Goal: Transaction & Acquisition: Book appointment/travel/reservation

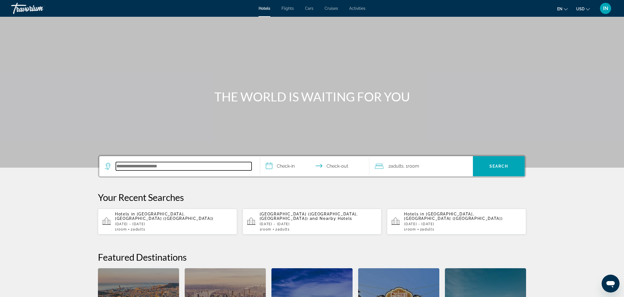
click at [177, 164] on input "Search hotel destination" at bounding box center [184, 166] width 136 height 8
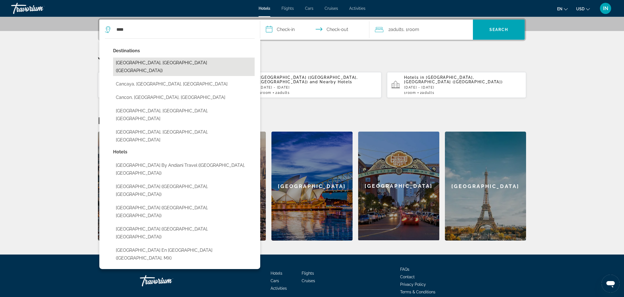
click at [137, 62] on button "[GEOGRAPHIC_DATA], [GEOGRAPHIC_DATA] ([GEOGRAPHIC_DATA])" at bounding box center [184, 67] width 142 height 18
type input "**********"
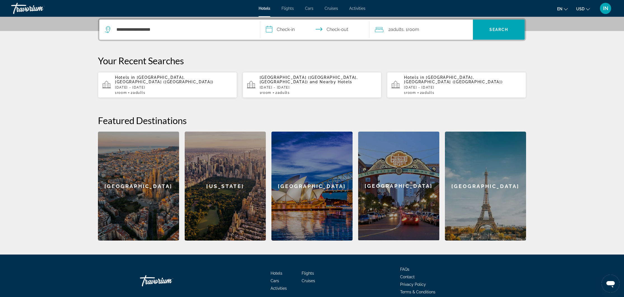
click at [269, 31] on input "**********" at bounding box center [315, 31] width 111 height 22
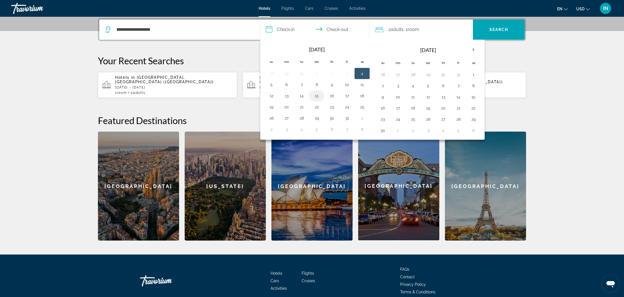
click at [317, 97] on button "15" at bounding box center [316, 96] width 9 height 8
click at [303, 107] on button "21" at bounding box center [301, 107] width 9 height 8
type input "**********"
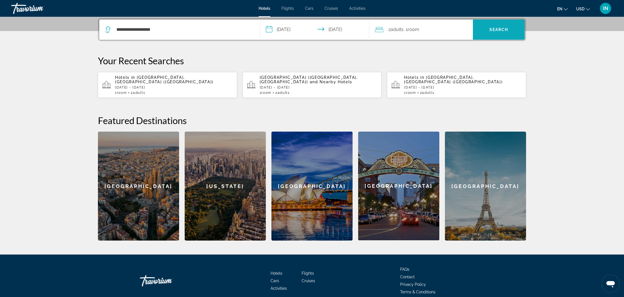
click at [501, 32] on span "Search" at bounding box center [498, 29] width 19 height 4
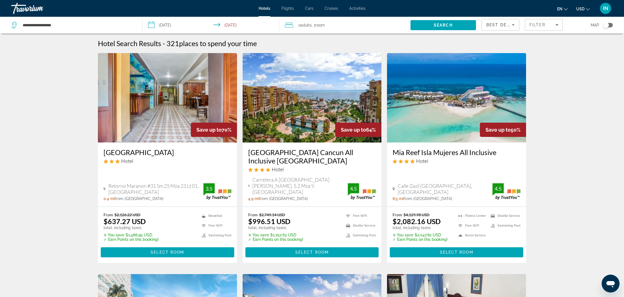
click at [294, 26] on div "2 Adult Adults , 1 Room rooms" at bounding box center [348, 25] width 126 height 8
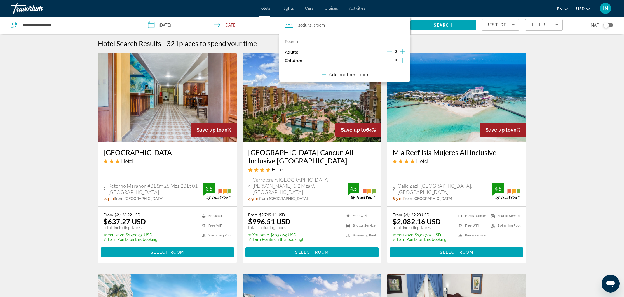
click at [401, 62] on icon "Increment children" at bounding box center [402, 60] width 5 height 7
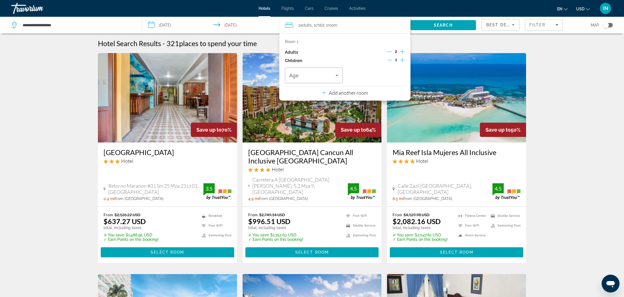
click at [403, 60] on icon "Increment children" at bounding box center [402, 60] width 5 height 7
click at [336, 76] on icon "Travelers: 2 adults, 2 children" at bounding box center [336, 75] width 3 height 1
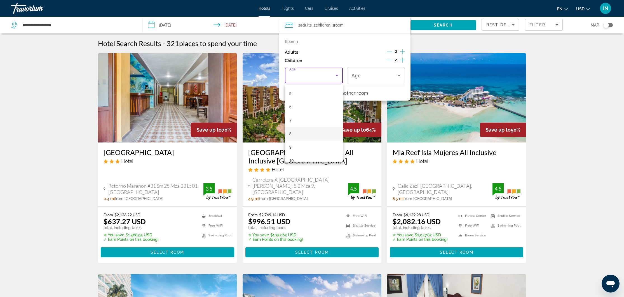
scroll to position [68, 0]
click at [291, 148] on span "9" at bounding box center [290, 147] width 2 height 7
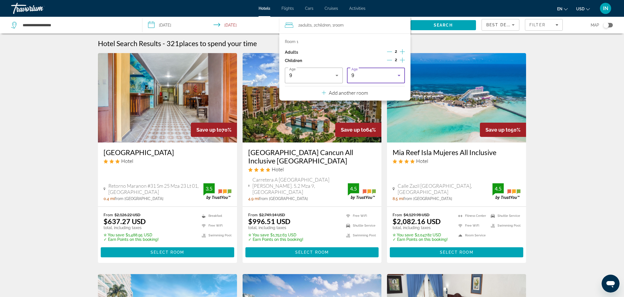
click at [400, 76] on icon "Travelers: 2 adults, 2 children" at bounding box center [399, 75] width 3 height 1
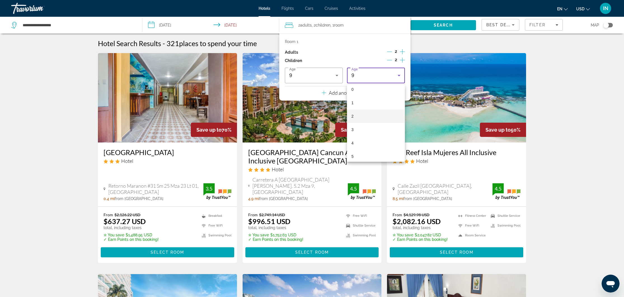
scroll to position [4, 0]
click at [353, 117] on span "2" at bounding box center [352, 116] width 2 height 7
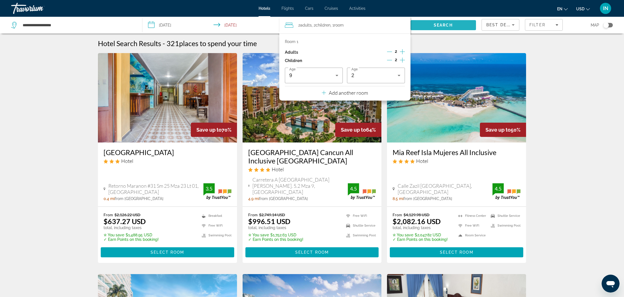
click at [441, 24] on span "Search" at bounding box center [443, 25] width 19 height 4
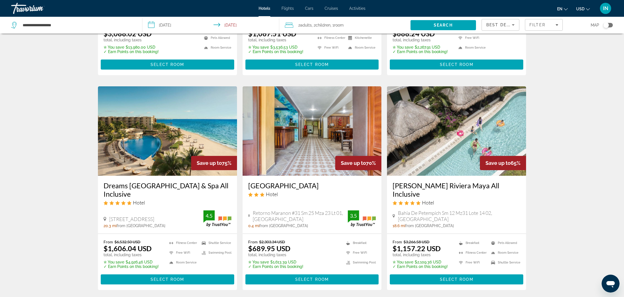
scroll to position [173, 0]
click at [450, 280] on span "Select Room" at bounding box center [457, 280] width 34 height 4
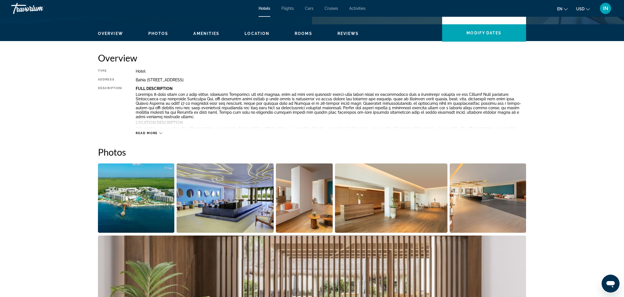
scroll to position [163, 0]
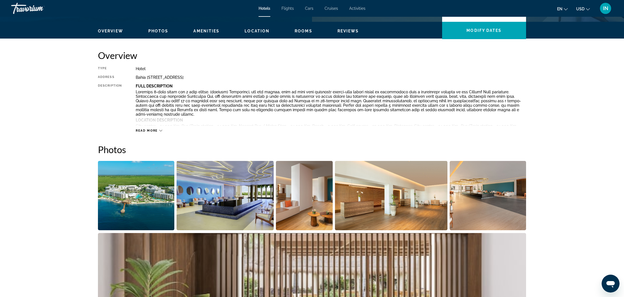
click at [126, 200] on img "Open full-screen image slider" at bounding box center [136, 195] width 76 height 69
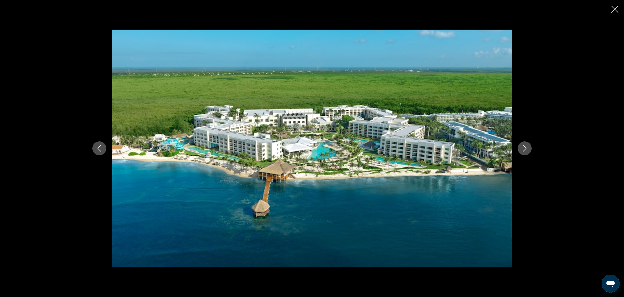
click at [527, 150] on icon "Next image" at bounding box center [524, 148] width 7 height 7
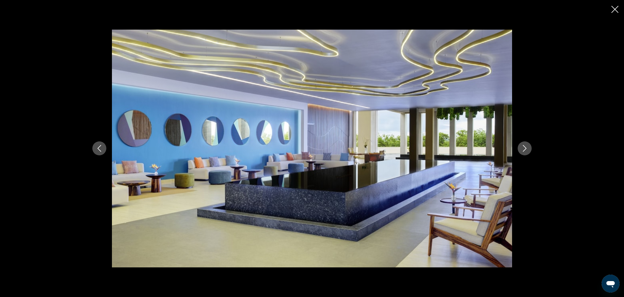
click at [527, 150] on icon "Next image" at bounding box center [524, 148] width 7 height 7
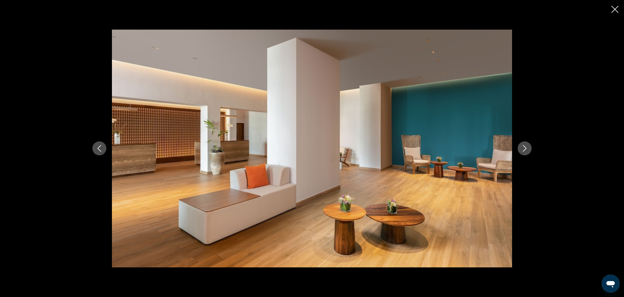
click at [527, 150] on icon "Next image" at bounding box center [524, 148] width 7 height 7
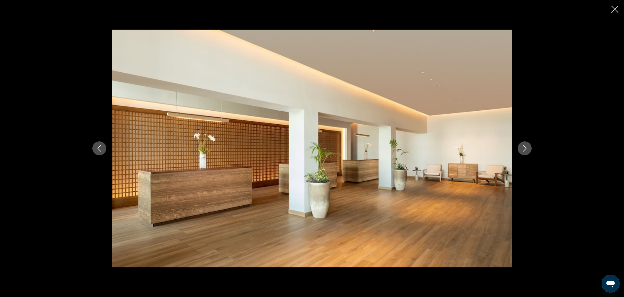
click at [527, 150] on icon "Next image" at bounding box center [524, 148] width 7 height 7
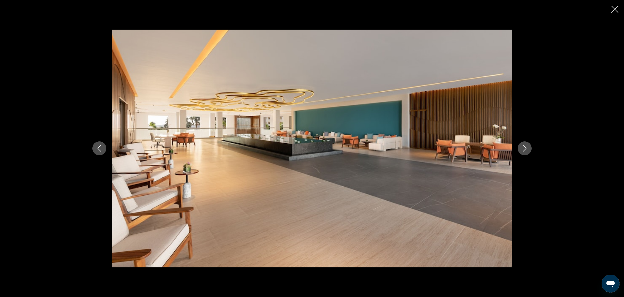
click at [527, 150] on icon "Next image" at bounding box center [524, 148] width 7 height 7
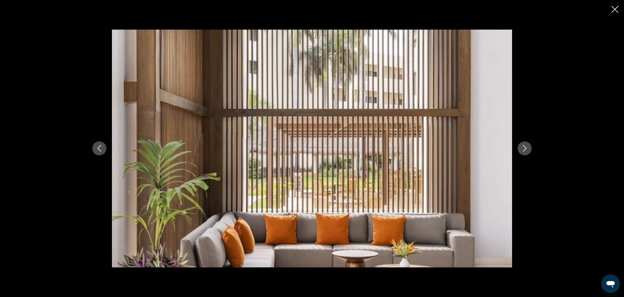
click at [527, 150] on icon "Next image" at bounding box center [524, 148] width 7 height 7
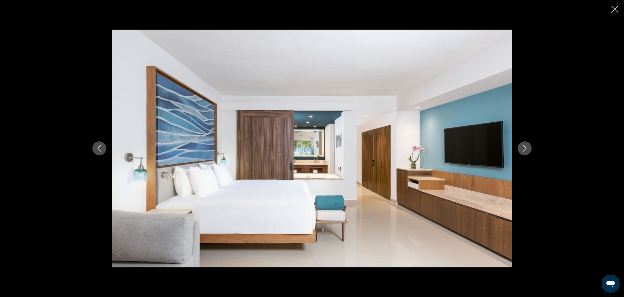
click at [527, 150] on icon "Next image" at bounding box center [524, 148] width 7 height 7
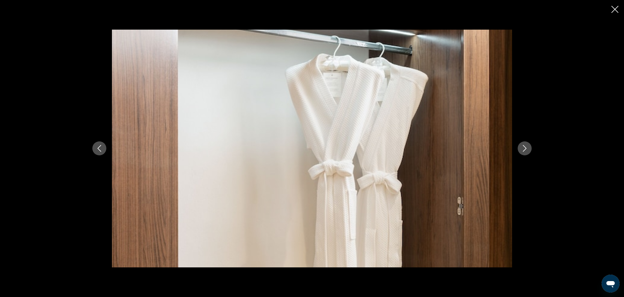
click at [527, 150] on icon "Next image" at bounding box center [524, 148] width 7 height 7
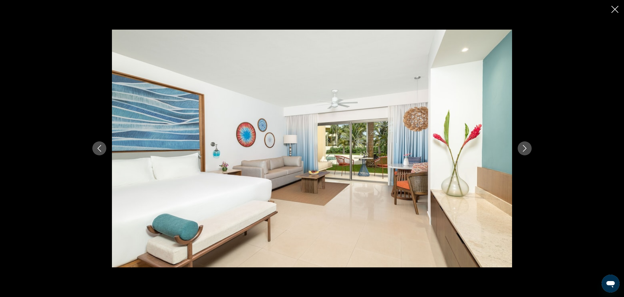
click at [527, 150] on icon "Next image" at bounding box center [524, 148] width 7 height 7
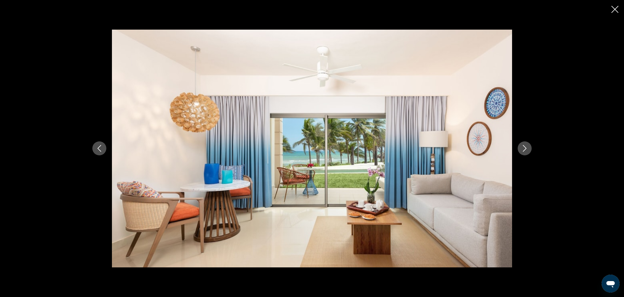
click at [527, 150] on icon "Next image" at bounding box center [524, 148] width 7 height 7
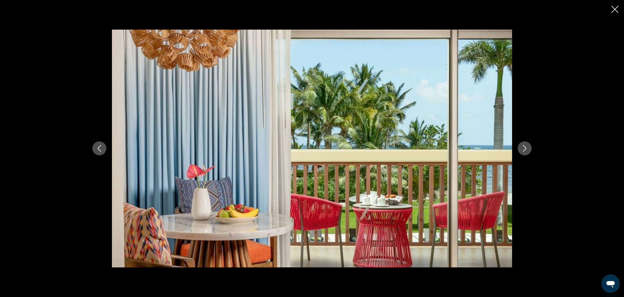
click at [527, 150] on icon "Next image" at bounding box center [524, 148] width 7 height 7
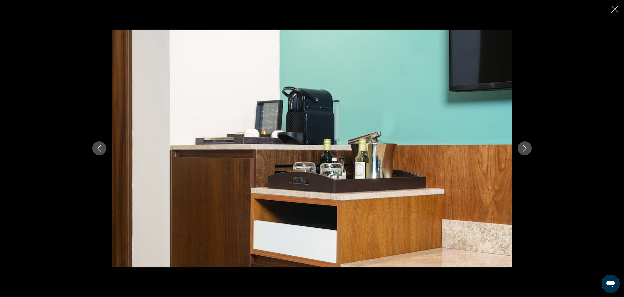
click at [527, 150] on icon "Next image" at bounding box center [524, 148] width 7 height 7
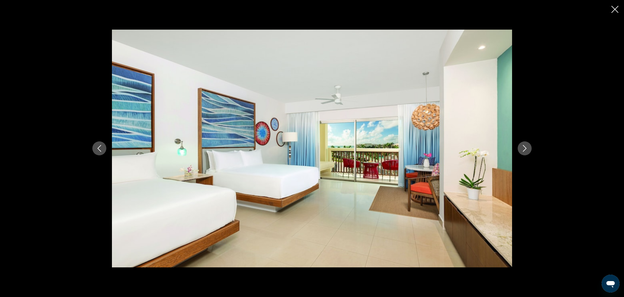
click at [527, 150] on icon "Next image" at bounding box center [524, 148] width 7 height 7
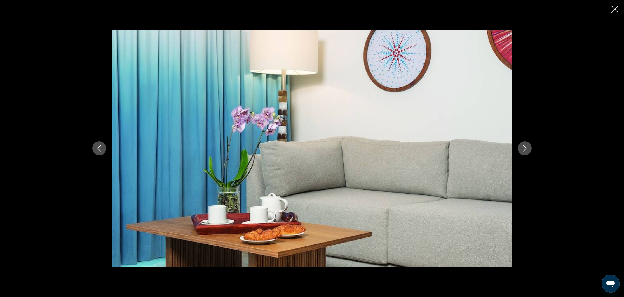
click at [527, 150] on icon "Next image" at bounding box center [524, 148] width 7 height 7
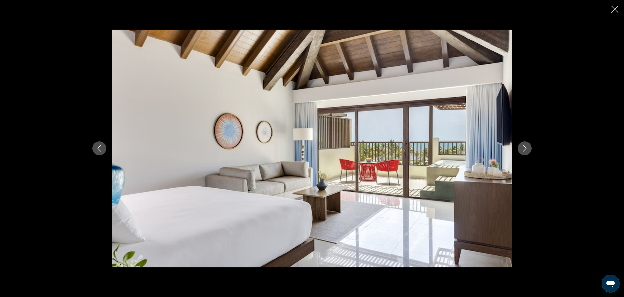
click at [527, 150] on icon "Next image" at bounding box center [524, 148] width 7 height 7
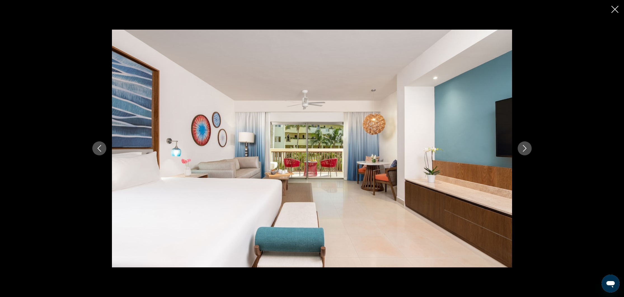
click at [527, 150] on icon "Next image" at bounding box center [524, 148] width 7 height 7
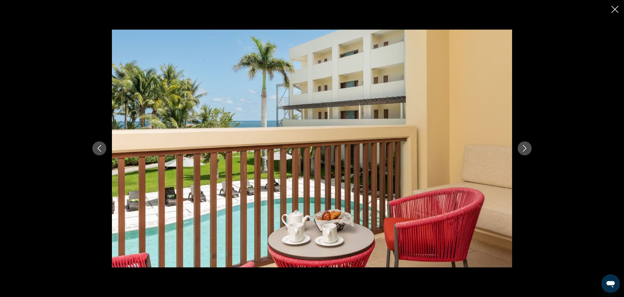
click at [527, 150] on icon "Next image" at bounding box center [524, 148] width 7 height 7
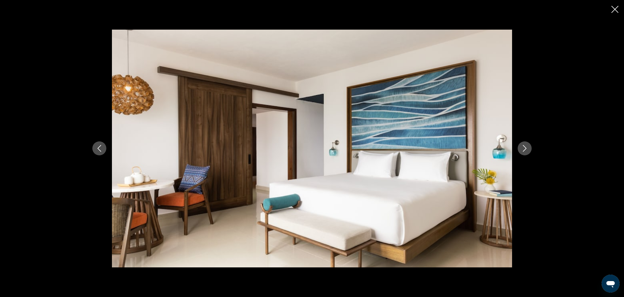
click at [615, 10] on icon "Close slideshow" at bounding box center [614, 9] width 7 height 7
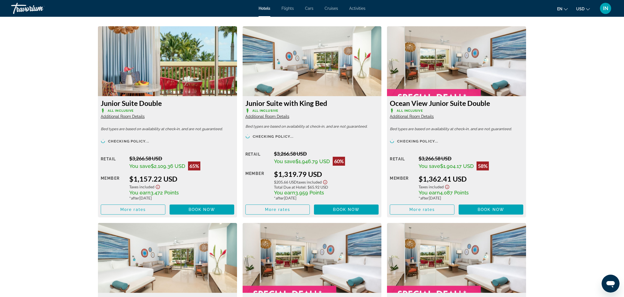
scroll to position [766, 0]
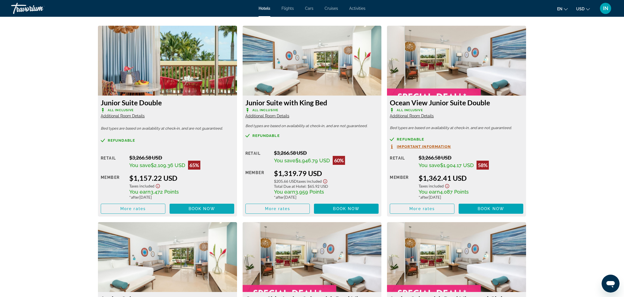
click at [197, 210] on span "Book now" at bounding box center [202, 209] width 27 height 4
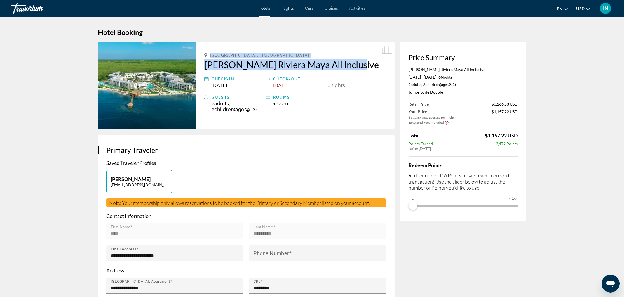
drag, startPoint x: 204, startPoint y: 54, endPoint x: 362, endPoint y: 68, distance: 158.5
click at [362, 68] on div "Puerto Morelos, , Mexico Hyatt Ziva Riviera Maya All Inclusive Check-in Oct 15,…" at bounding box center [295, 85] width 199 height 87
copy div "Puerto Morelos, , Mexico Hyatt Ziva Riviera Maya All Inclusive"
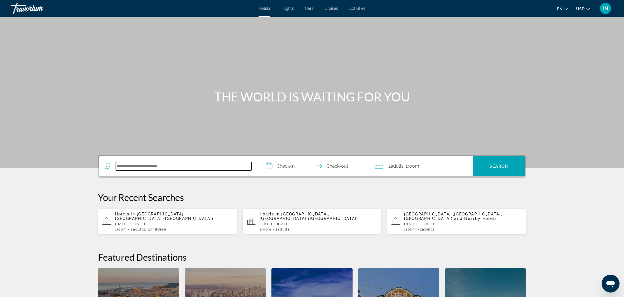
click at [156, 166] on input "Search hotel destination" at bounding box center [184, 166] width 136 height 8
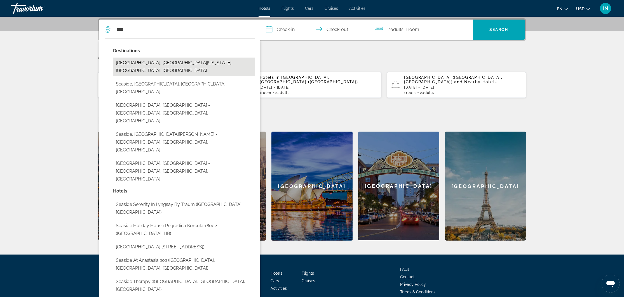
drag, startPoint x: 156, startPoint y: 166, endPoint x: 145, endPoint y: 63, distance: 103.6
click at [145, 63] on button "[GEOGRAPHIC_DATA], [GEOGRAPHIC_DATA][US_STATE], [GEOGRAPHIC_DATA], [GEOGRAPHIC_…" at bounding box center [184, 67] width 142 height 18
type input "**********"
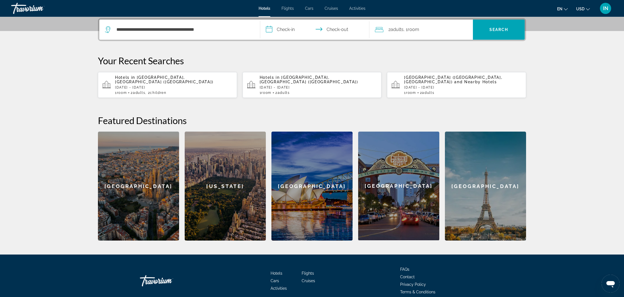
click at [267, 29] on input "**********" at bounding box center [315, 31] width 111 height 22
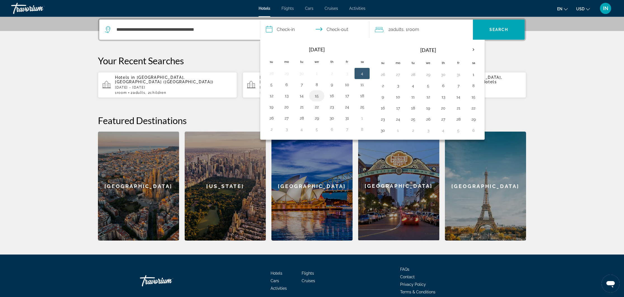
click at [316, 95] on button "15" at bounding box center [316, 96] width 9 height 8
click at [347, 96] on button "17" at bounding box center [346, 96] width 9 height 8
type input "**********"
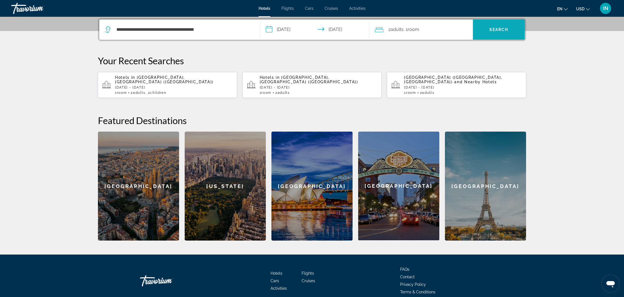
drag, startPoint x: 514, startPoint y: 54, endPoint x: 496, endPoint y: 27, distance: 32.1
click at [496, 27] on span "Search" at bounding box center [498, 29] width 19 height 4
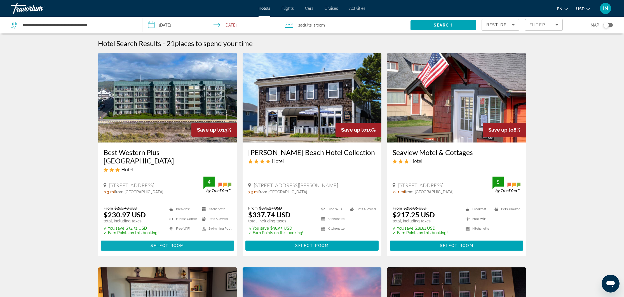
click at [165, 244] on span "Select Room" at bounding box center [168, 246] width 34 height 4
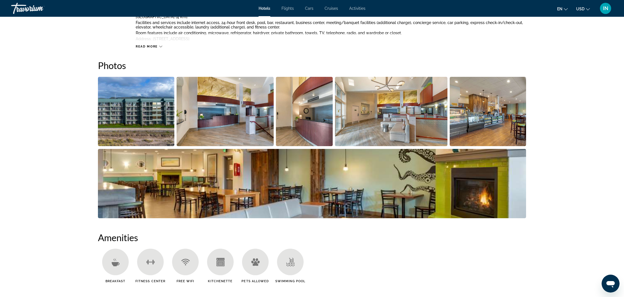
scroll to position [239, 0]
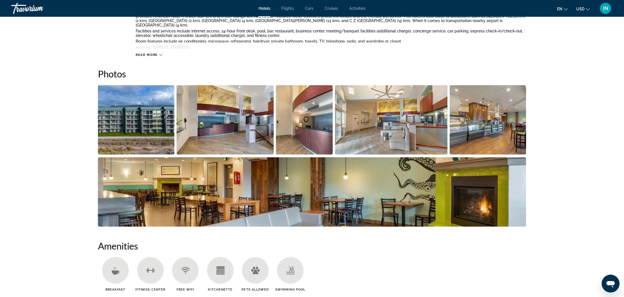
click at [131, 125] on img "Open full-screen image slider" at bounding box center [136, 119] width 76 height 69
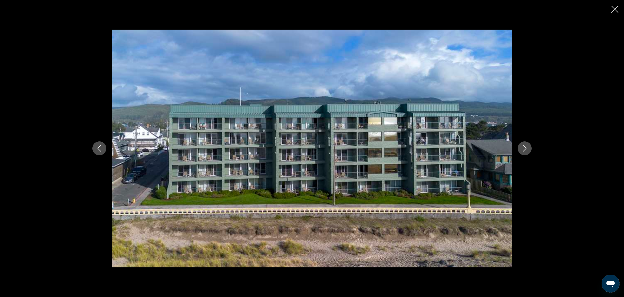
click at [526, 149] on icon "Next image" at bounding box center [524, 148] width 7 height 7
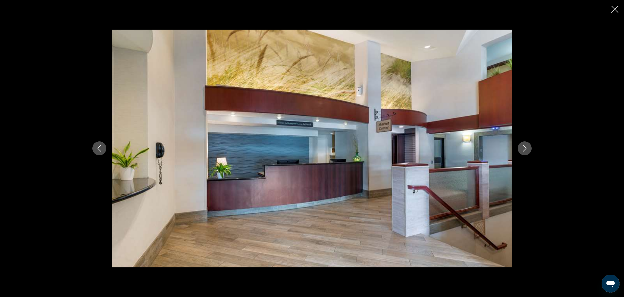
click at [526, 149] on icon "Next image" at bounding box center [524, 148] width 7 height 7
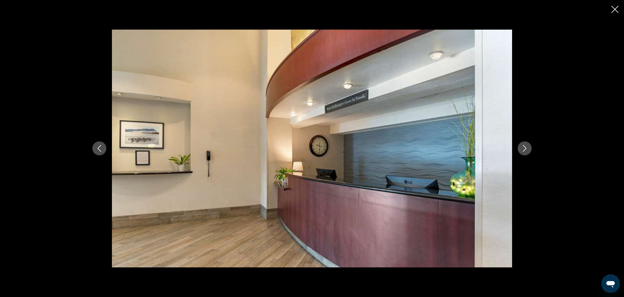
click at [526, 149] on icon "Next image" at bounding box center [524, 148] width 7 height 7
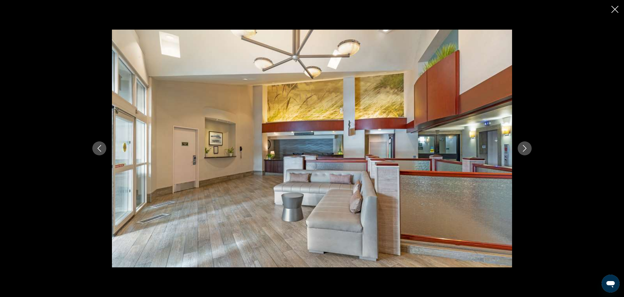
click at [526, 149] on icon "Next image" at bounding box center [524, 148] width 7 height 7
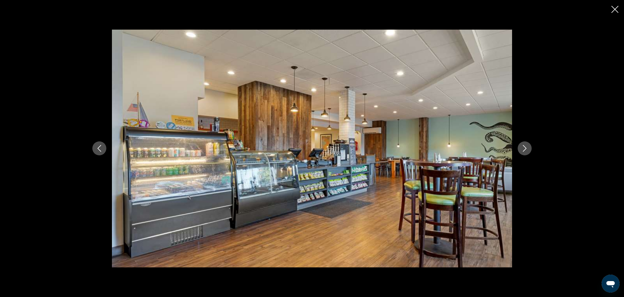
scroll to position [239, 0]
click at [526, 149] on icon "Next image" at bounding box center [524, 148] width 7 height 7
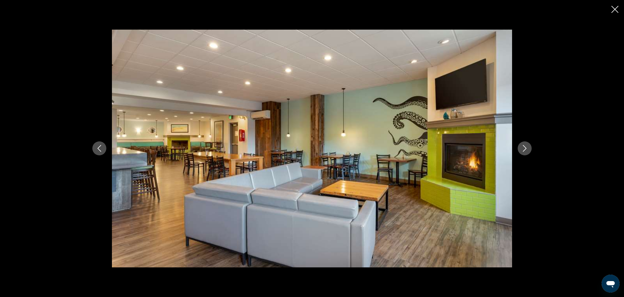
scroll to position [239, 0]
click at [526, 149] on icon "Next image" at bounding box center [524, 148] width 7 height 7
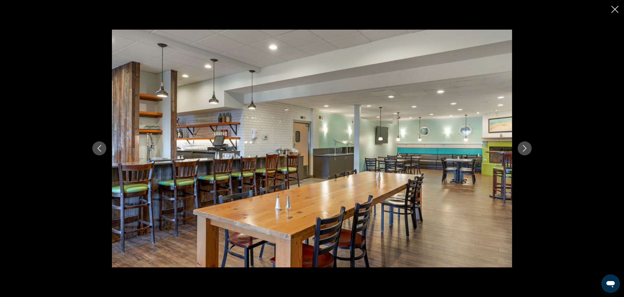
scroll to position [240, 0]
click at [526, 149] on icon "Next image" at bounding box center [524, 148] width 7 height 7
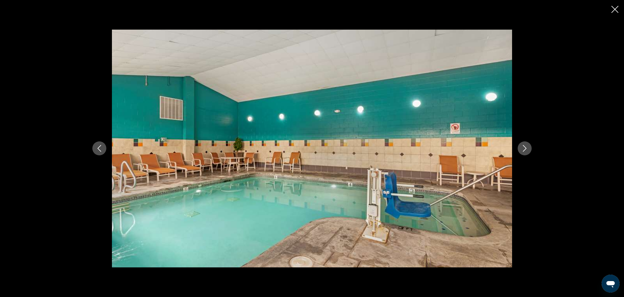
scroll to position [240, 0]
click at [526, 149] on icon "Next image" at bounding box center [524, 148] width 7 height 7
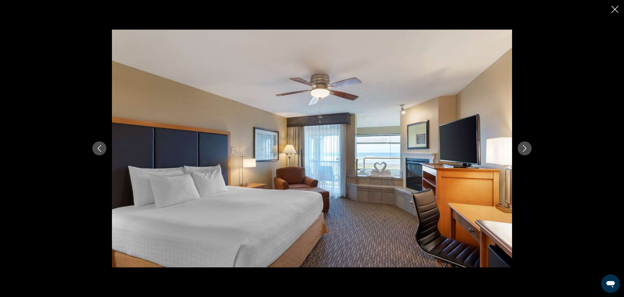
click at [526, 149] on icon "Next image" at bounding box center [524, 148] width 7 height 7
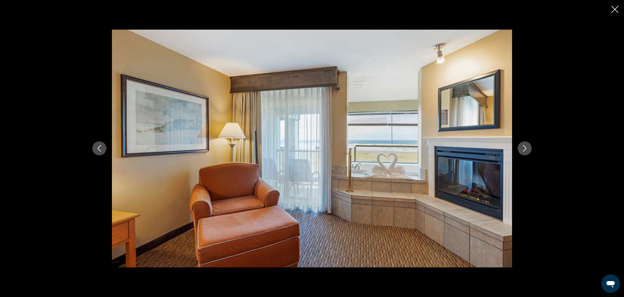
scroll to position [230, 0]
click at [526, 149] on icon "Next image" at bounding box center [524, 148] width 7 height 7
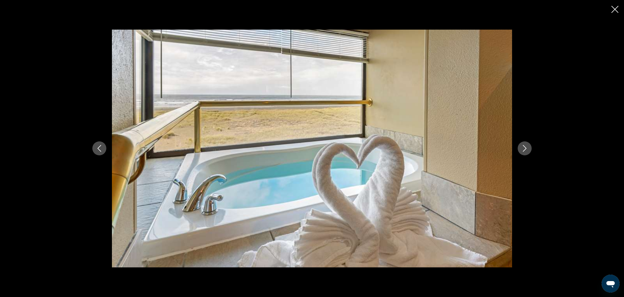
click at [526, 149] on icon "Next image" at bounding box center [524, 148] width 7 height 7
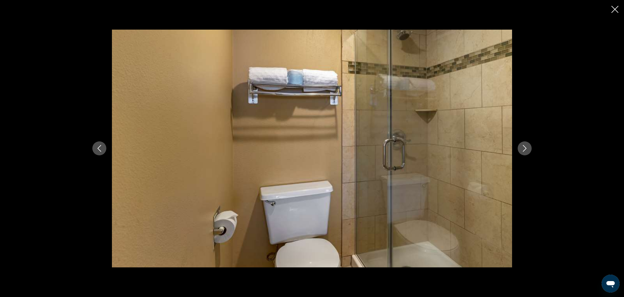
click at [526, 149] on icon "Next image" at bounding box center [524, 148] width 7 height 7
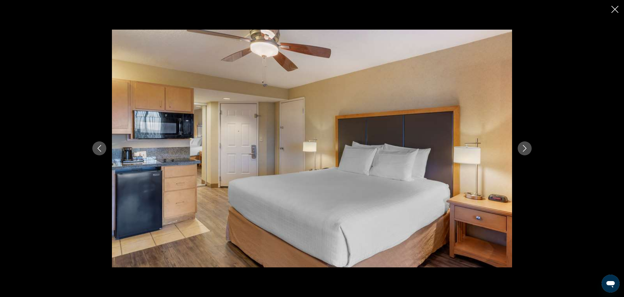
click at [526, 149] on icon "Next image" at bounding box center [524, 148] width 7 height 7
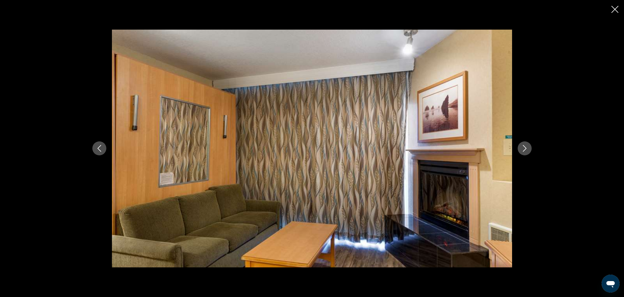
click at [614, 9] on icon "Close slideshow" at bounding box center [614, 9] width 7 height 7
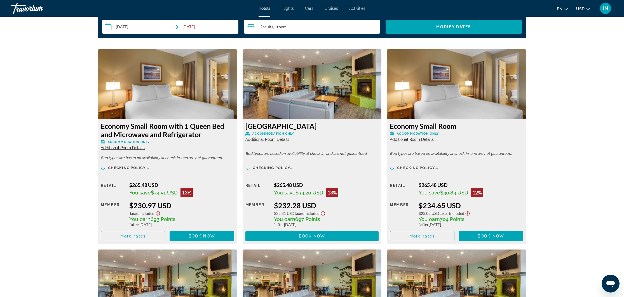
scroll to position [743, 0]
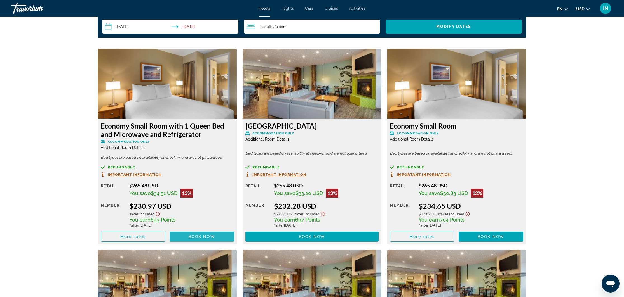
click at [200, 235] on span "Book now" at bounding box center [202, 237] width 27 height 4
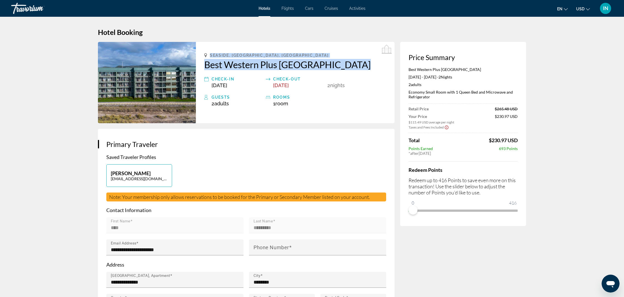
drag, startPoint x: 204, startPoint y: 55, endPoint x: 362, endPoint y: 68, distance: 158.4
click at [362, 68] on div "Seaside, OR, United States Best Western Plus Ocean View Resort Check-in Oct 15,…" at bounding box center [295, 82] width 199 height 81
copy div "Seaside, OR, United States Best Western Plus Ocean View Resort"
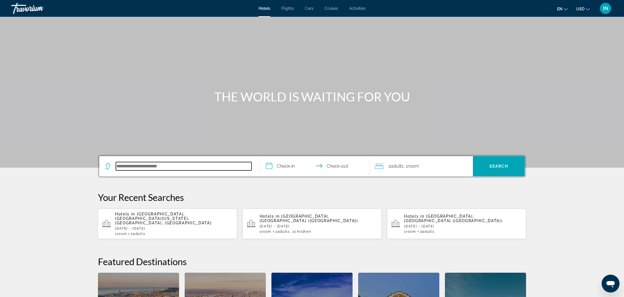
click at [173, 167] on input "Search hotel destination" at bounding box center [184, 166] width 136 height 8
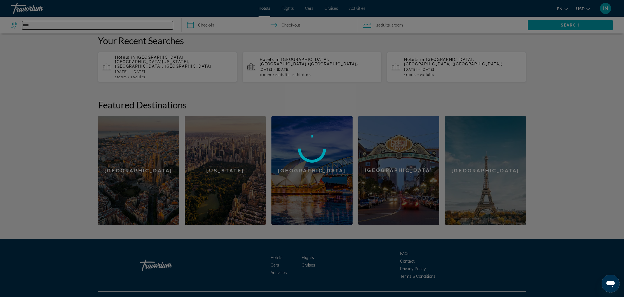
scroll to position [157, 0]
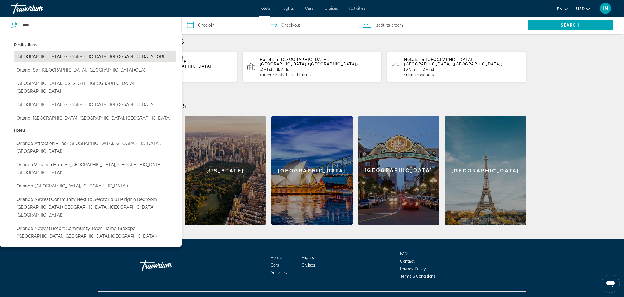
click at [37, 58] on button "[GEOGRAPHIC_DATA], [GEOGRAPHIC_DATA], [GEOGRAPHIC_DATA] (ORL)" at bounding box center [95, 56] width 162 height 11
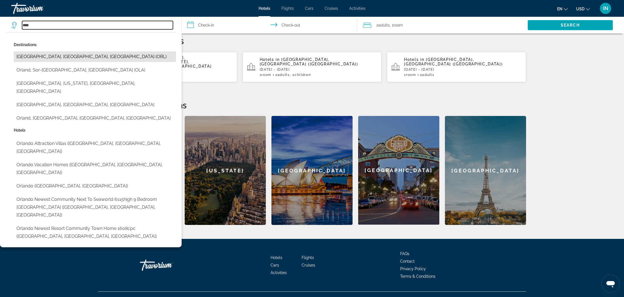
type input "**********"
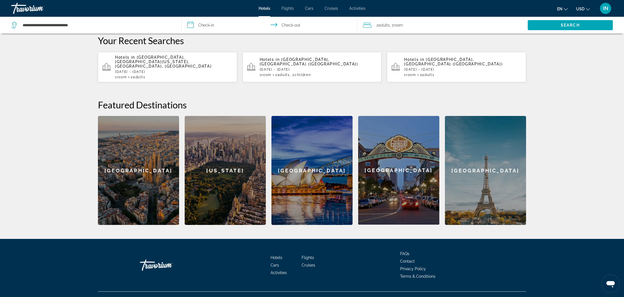
click at [191, 24] on input "**********" at bounding box center [271, 26] width 178 height 18
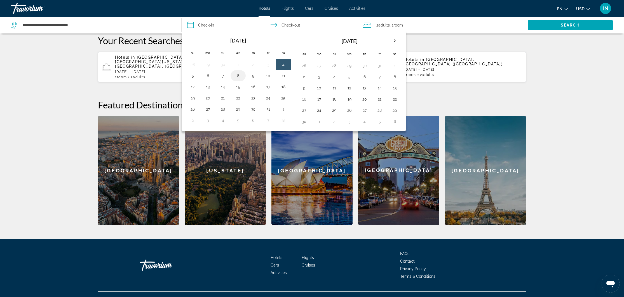
click at [239, 76] on button "8" at bounding box center [238, 76] width 9 height 8
click at [225, 87] on button "14" at bounding box center [223, 87] width 9 height 8
type input "**********"
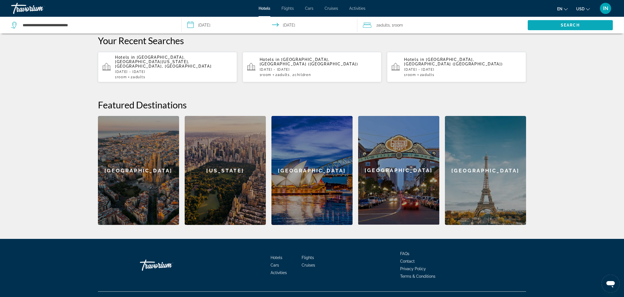
click at [576, 26] on span "Search" at bounding box center [570, 25] width 19 height 4
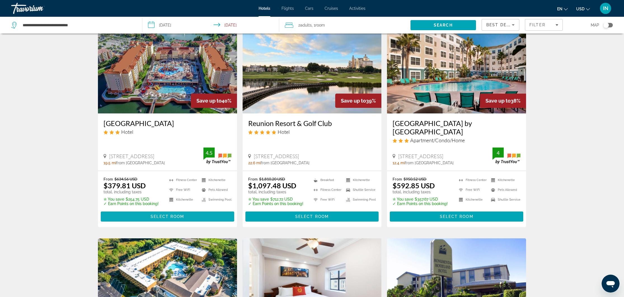
scroll to position [245, 0]
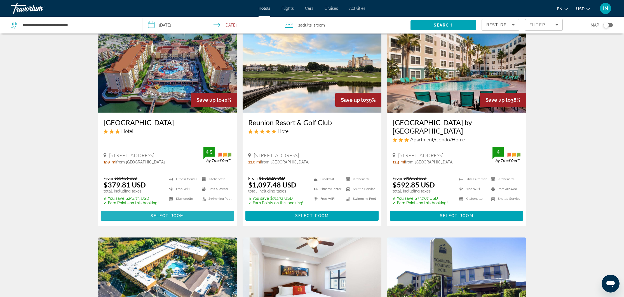
click at [184, 216] on span "Select Room" at bounding box center [168, 216] width 34 height 4
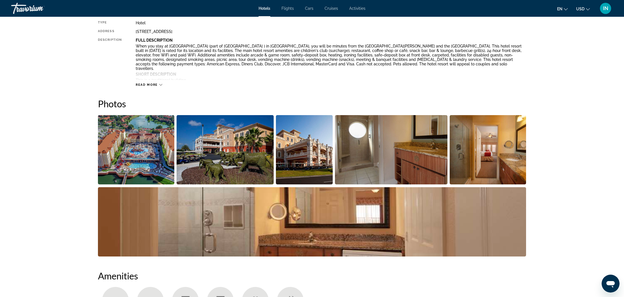
scroll to position [209, 0]
click at [152, 141] on img "Open full-screen image slider" at bounding box center [136, 149] width 76 height 69
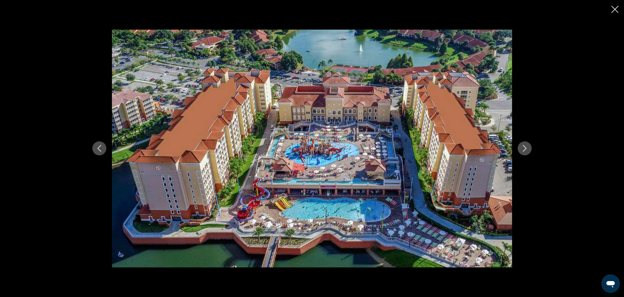
drag, startPoint x: 589, startPoint y: 13, endPoint x: 527, endPoint y: 147, distance: 147.3
click at [527, 147] on icon "Next image" at bounding box center [524, 148] width 7 height 7
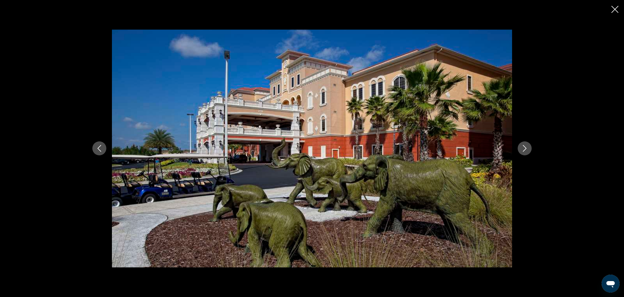
click at [525, 147] on icon "Next image" at bounding box center [524, 148] width 7 height 7
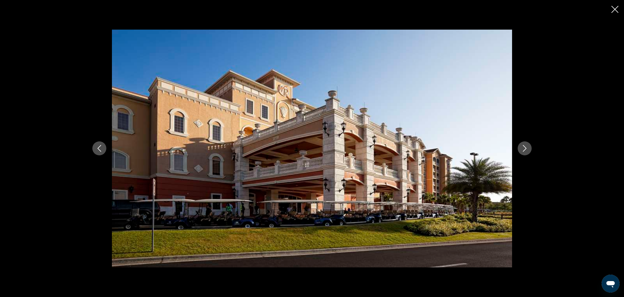
click at [525, 147] on icon "Next image" at bounding box center [524, 148] width 7 height 7
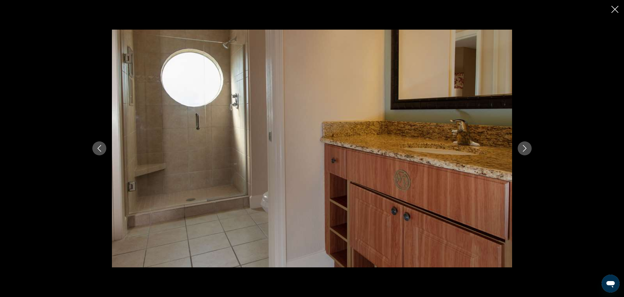
click at [525, 147] on icon "Next image" at bounding box center [524, 148] width 7 height 7
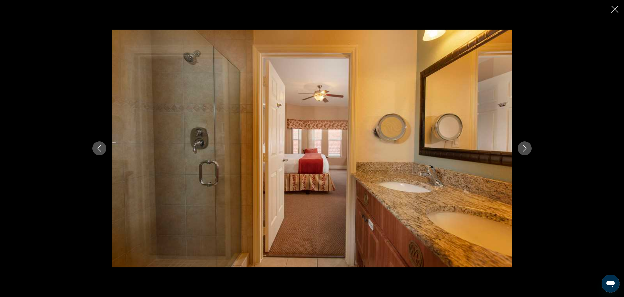
click at [525, 147] on icon "Next image" at bounding box center [524, 148] width 7 height 7
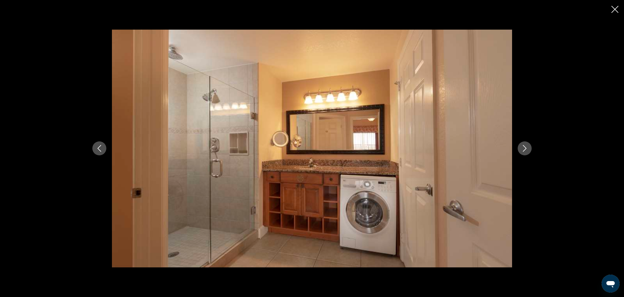
click at [525, 147] on icon "Next image" at bounding box center [524, 148] width 7 height 7
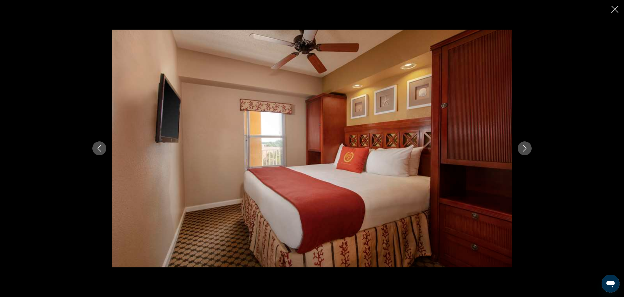
click at [525, 147] on icon "Next image" at bounding box center [524, 148] width 7 height 7
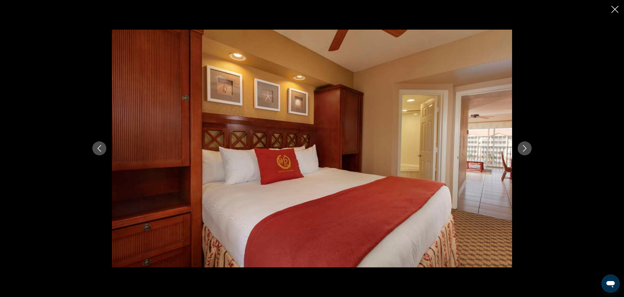
click at [525, 147] on icon "Next image" at bounding box center [524, 148] width 7 height 7
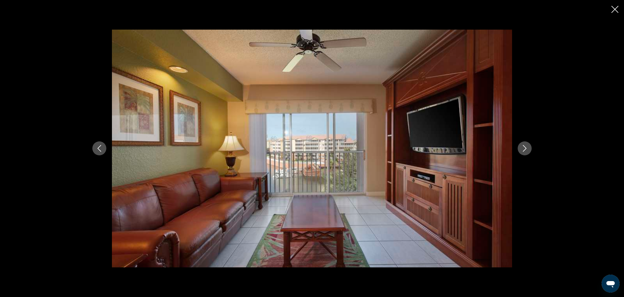
click at [525, 147] on icon "Next image" at bounding box center [524, 148] width 7 height 7
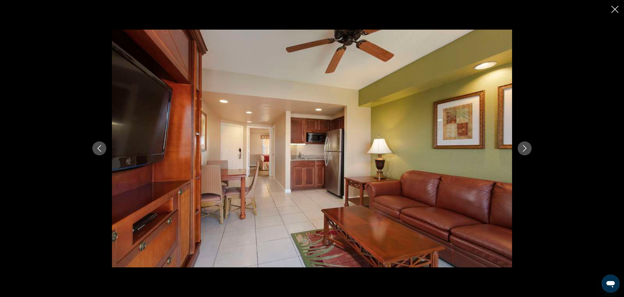
click at [525, 147] on icon "Next image" at bounding box center [525, 148] width 4 height 7
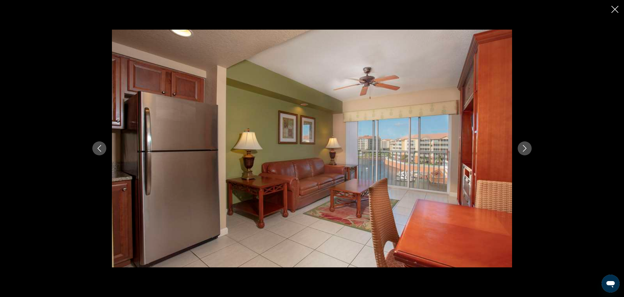
click at [525, 147] on icon "Next image" at bounding box center [525, 148] width 4 height 7
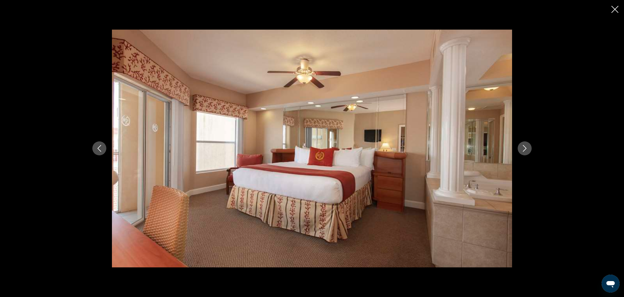
click at [525, 147] on icon "Next image" at bounding box center [525, 148] width 4 height 7
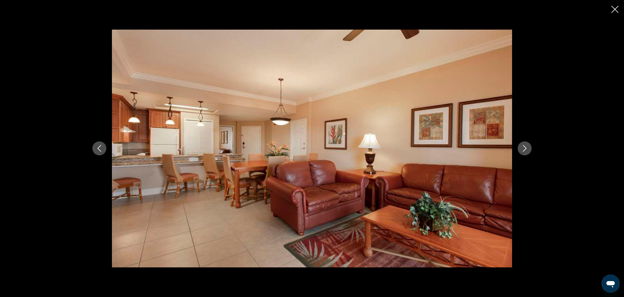
click at [523, 148] on icon "Next image" at bounding box center [524, 148] width 7 height 7
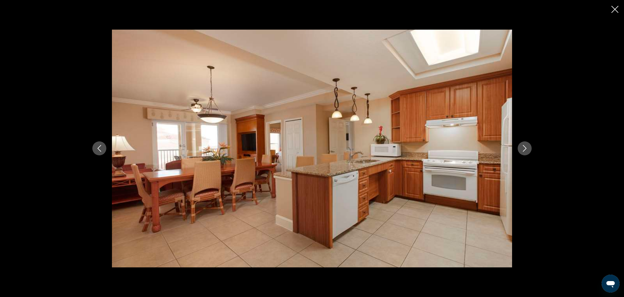
click at [526, 148] on icon "Next image" at bounding box center [525, 148] width 4 height 7
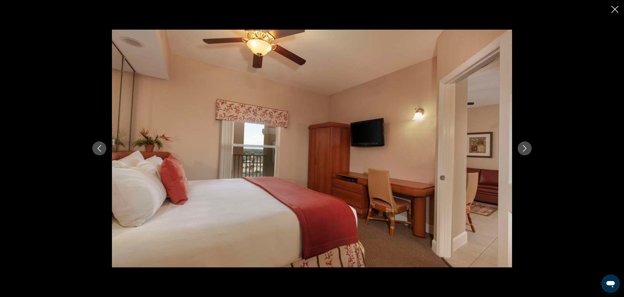
click at [526, 148] on icon "Next image" at bounding box center [525, 148] width 4 height 7
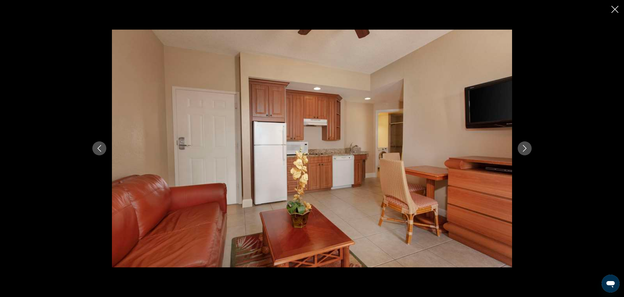
click at [617, 9] on icon "Close slideshow" at bounding box center [614, 9] width 7 height 7
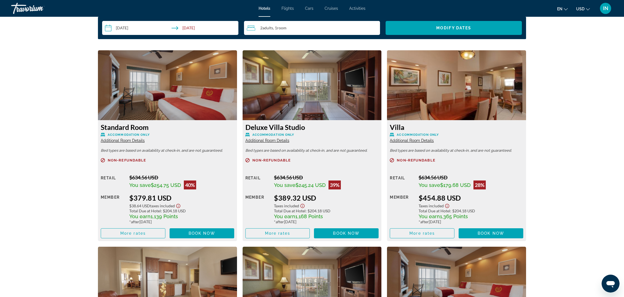
scroll to position [743, 0]
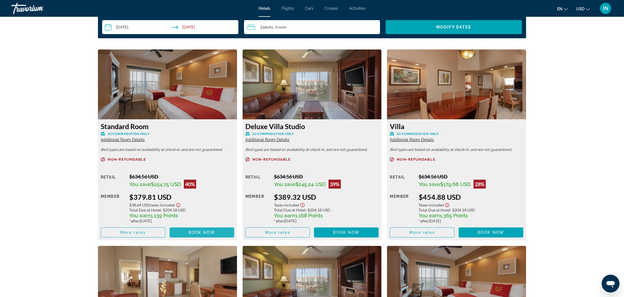
click at [202, 233] on span "Book now" at bounding box center [202, 233] width 27 height 4
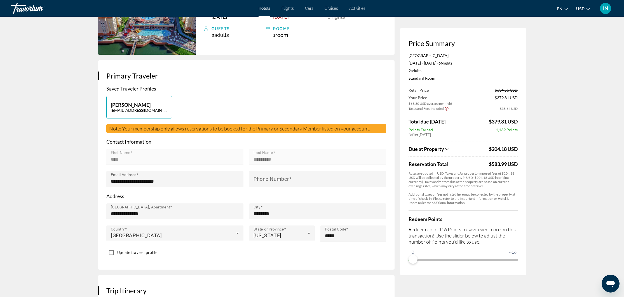
scroll to position [69, 0]
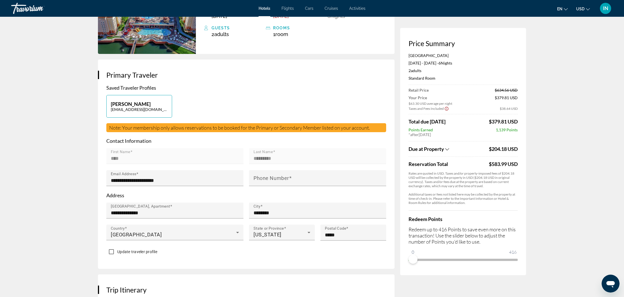
click at [607, 9] on span "IN" at bounding box center [605, 9] width 5 height 6
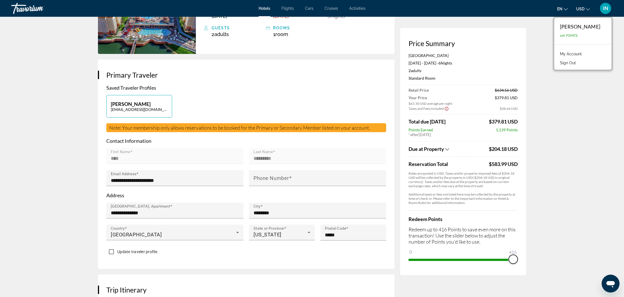
drag, startPoint x: 414, startPoint y: 262, endPoint x: 536, endPoint y: 264, distance: 121.7
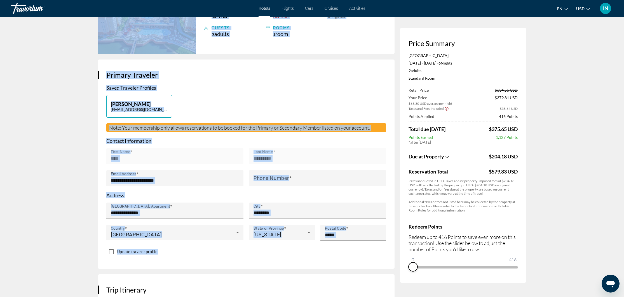
drag, startPoint x: 513, startPoint y: 268, endPoint x: 388, endPoint y: 283, distance: 125.9
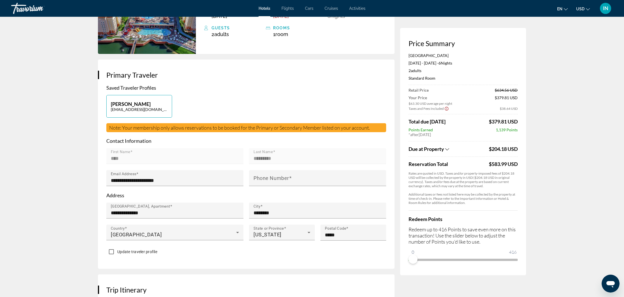
drag, startPoint x: 414, startPoint y: 262, endPoint x: 524, endPoint y: 261, distance: 110.5
click at [524, 261] on div "Price Summary Westgate Town Center Resort Oct 8, 2025 - Oct 14, 2025 - 6 Night …" at bounding box center [463, 152] width 126 height 248
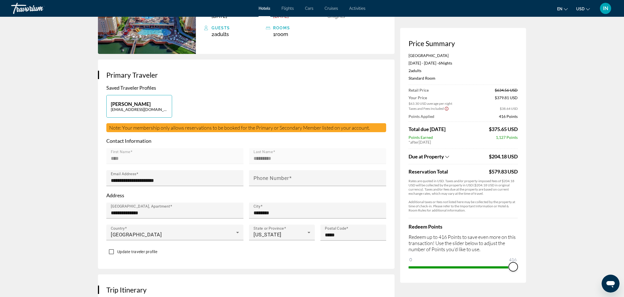
scroll to position [70, 0]
drag, startPoint x: 512, startPoint y: 270, endPoint x: 411, endPoint y: 275, distance: 101.1
click at [411, 275] on div "Price Summary Westgate Town Center Resort Oct 8, 2025 - Oct 14, 2025 - 6 Night …" at bounding box center [463, 155] width 126 height 255
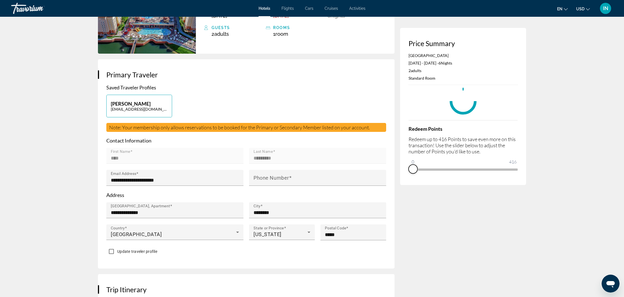
scroll to position [70, 0]
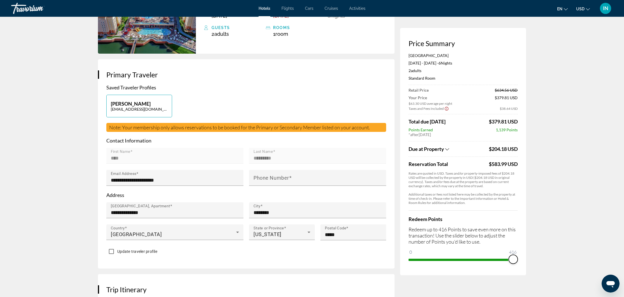
drag, startPoint x: 414, startPoint y: 260, endPoint x: 517, endPoint y: 266, distance: 103.7
click at [517, 266] on div "Price Summary Westgate Town Center Resort Oct 8, 2025 - Oct 14, 2025 - 6 Night …" at bounding box center [463, 152] width 126 height 248
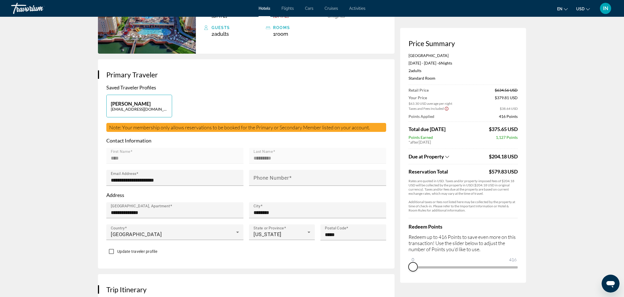
drag, startPoint x: 514, startPoint y: 267, endPoint x: 406, endPoint y: 274, distance: 108.2
click at [406, 274] on div "Price Summary Westgate Town Center Resort Oct 8, 2025 - Oct 14, 2025 - 6 Night …" at bounding box center [463, 155] width 126 height 255
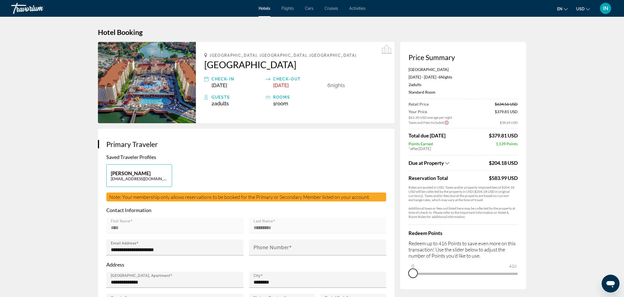
scroll to position [0, 0]
drag, startPoint x: 205, startPoint y: 54, endPoint x: 332, endPoint y: 64, distance: 128.3
click at [332, 64] on div "Orlando, FL, United States Westgate Town Center Resort Check-in Oct 8, 2025 Che…" at bounding box center [295, 82] width 199 height 81
copy div "Orlando, FL, United States Westgate Town Center Resort"
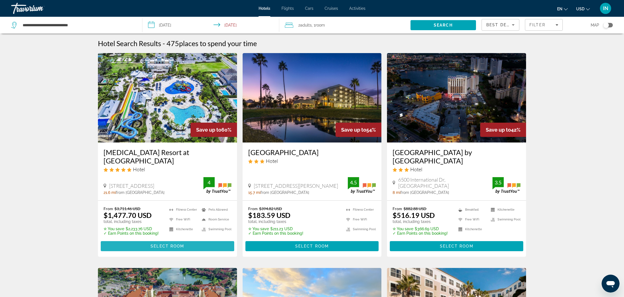
click at [153, 245] on span "Select Room" at bounding box center [168, 246] width 34 height 4
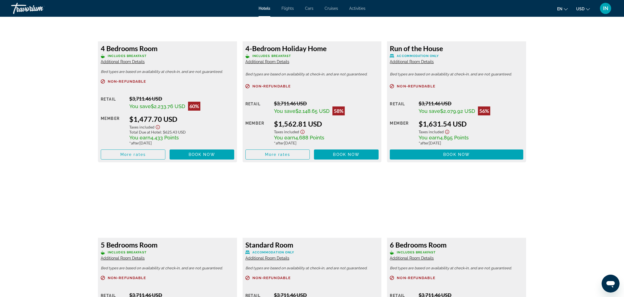
scroll to position [821, 0]
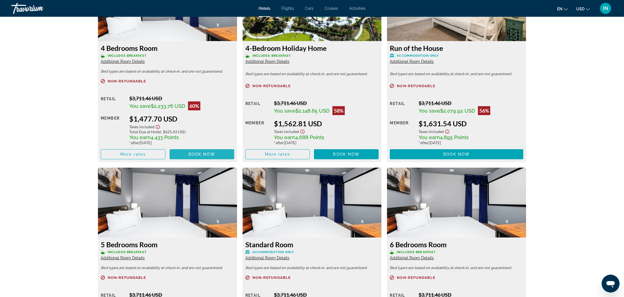
click at [193, 155] on span "Book now" at bounding box center [202, 154] width 27 height 4
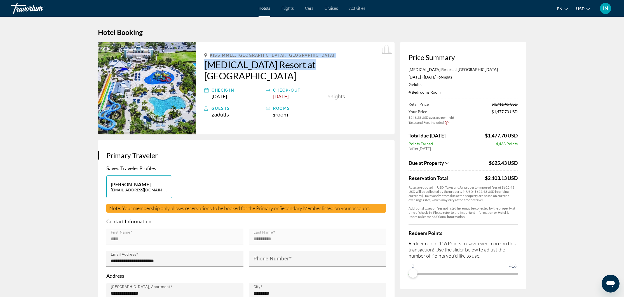
drag, startPoint x: 204, startPoint y: 53, endPoint x: 306, endPoint y: 67, distance: 103.6
click at [306, 67] on div "Kissimmee, FL, United States Encore Resort at Reunion Check-in Oct 8, 2025 Chec…" at bounding box center [295, 88] width 199 height 93
copy div "Kissimmee, FL, United States Encore Resort at Reunion"
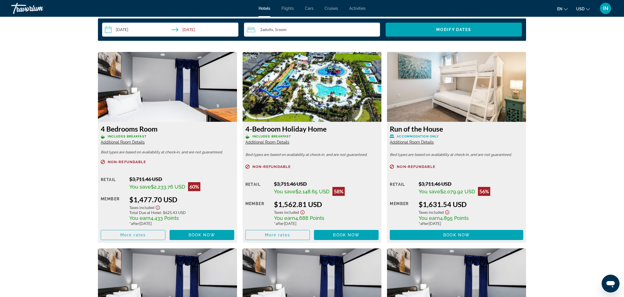
scroll to position [748, 0]
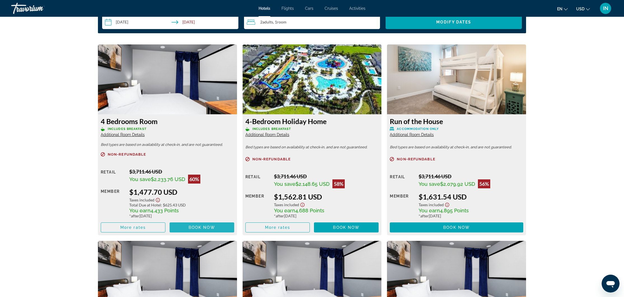
click at [202, 232] on span "Main content" at bounding box center [202, 227] width 65 height 13
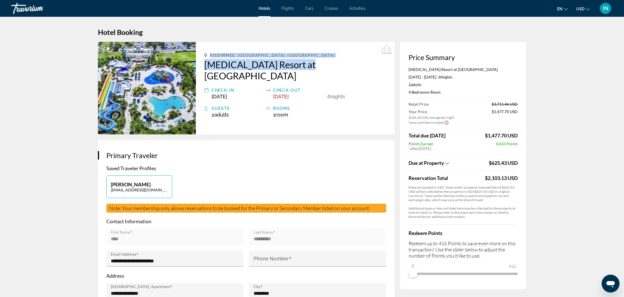
drag, startPoint x: 203, startPoint y: 55, endPoint x: 309, endPoint y: 66, distance: 106.9
click at [309, 66] on div "Kissimmee, FL, United States Encore Resort at Reunion Check-in Oct 8, 2025 Chec…" at bounding box center [295, 88] width 199 height 93
copy div "Kissimmee, FL, United States Encore Resort at Reunion"
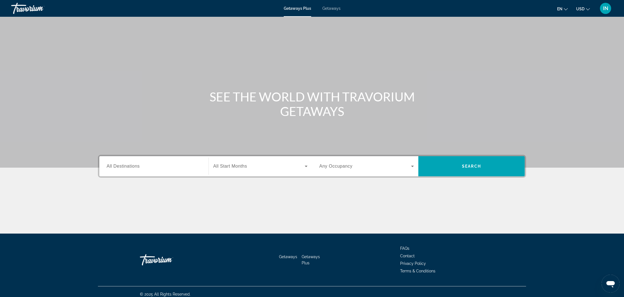
click at [333, 9] on span "Getaways" at bounding box center [331, 8] width 18 height 4
click at [140, 166] on input "Destination All Destinations" at bounding box center [154, 166] width 95 height 7
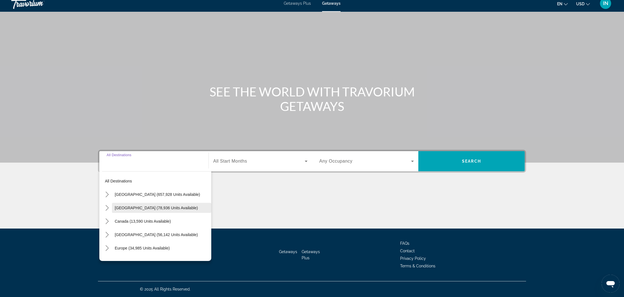
scroll to position [1, 0]
click at [123, 207] on span "Mexico (78,936 units available)" at bounding box center [156, 207] width 83 height 4
type input "**********"
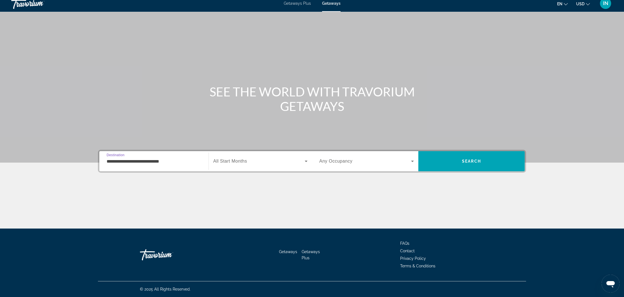
scroll to position [5, 0]
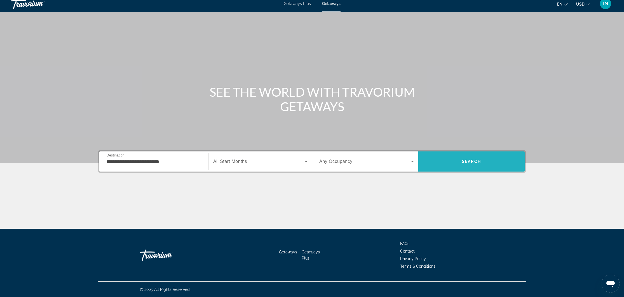
click at [469, 160] on span "Search" at bounding box center [471, 161] width 19 height 4
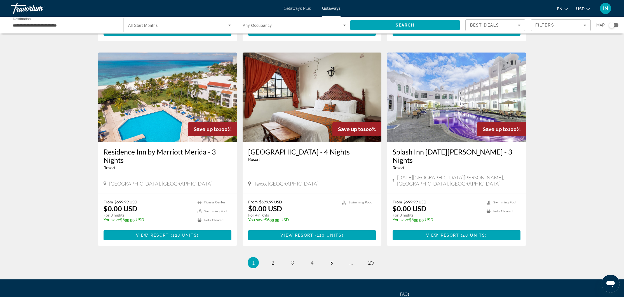
scroll to position [600, 0]
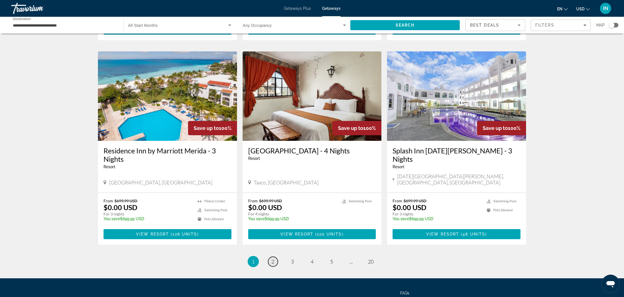
click at [274, 259] on span "2" at bounding box center [272, 262] width 3 height 6
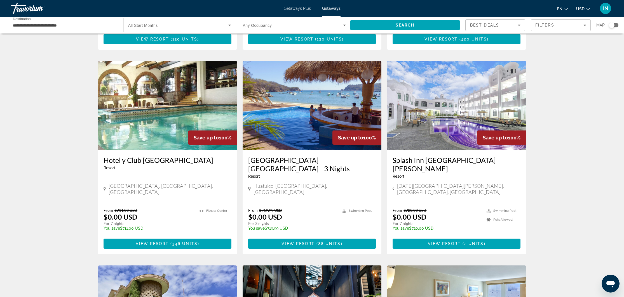
scroll to position [190, 0]
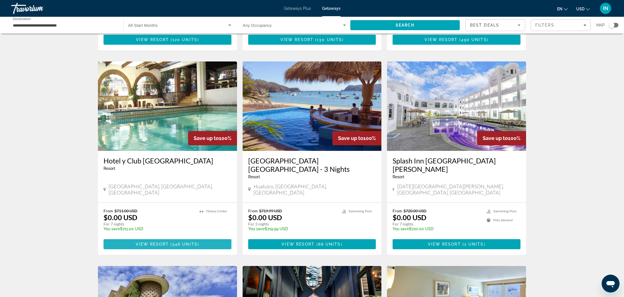
click at [180, 242] on span "346 units" at bounding box center [184, 244] width 25 height 4
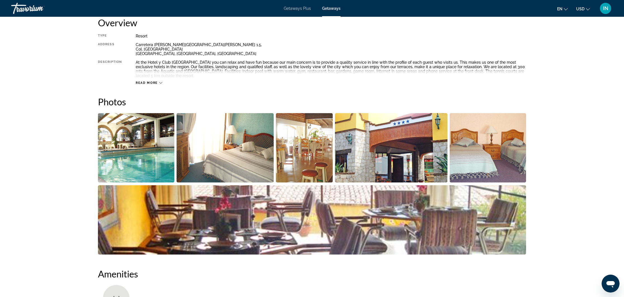
scroll to position [196, 0]
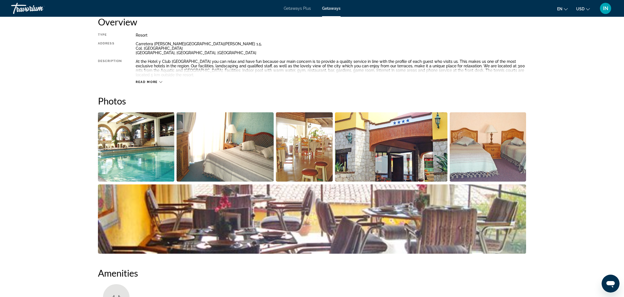
click at [124, 147] on img "Open full-screen image slider" at bounding box center [136, 146] width 76 height 69
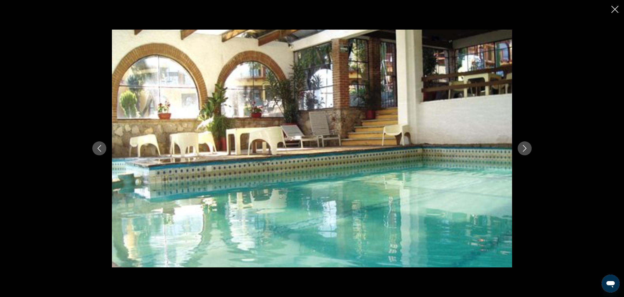
click at [524, 149] on icon "Next image" at bounding box center [524, 148] width 7 height 7
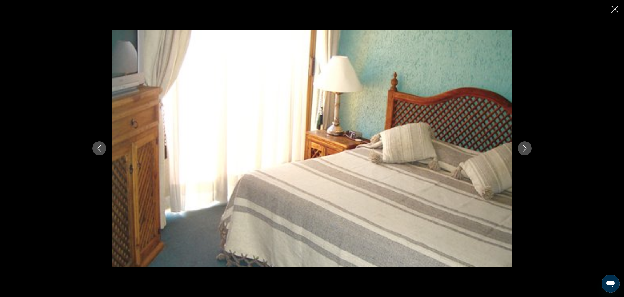
click at [524, 149] on icon "Next image" at bounding box center [524, 148] width 7 height 7
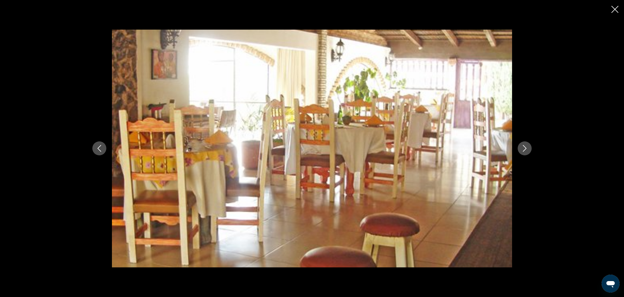
click at [524, 149] on icon "Next image" at bounding box center [524, 148] width 7 height 7
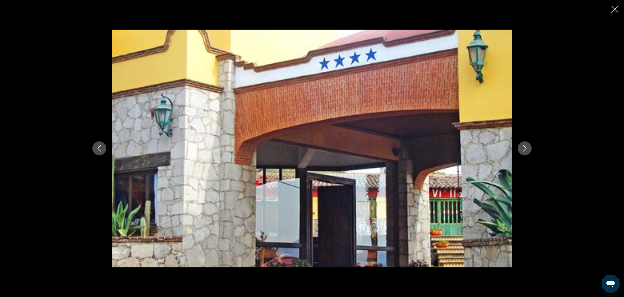
click at [524, 149] on icon "Next image" at bounding box center [524, 148] width 7 height 7
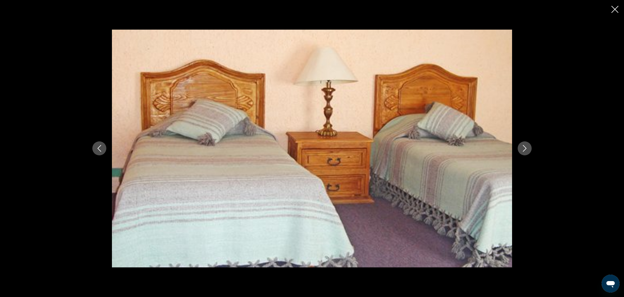
click at [524, 149] on icon "Next image" at bounding box center [524, 148] width 7 height 7
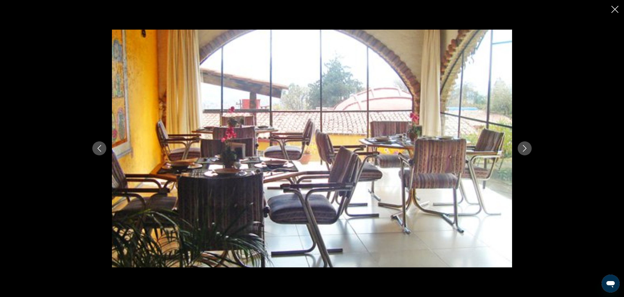
click at [524, 149] on icon "Next image" at bounding box center [524, 148] width 7 height 7
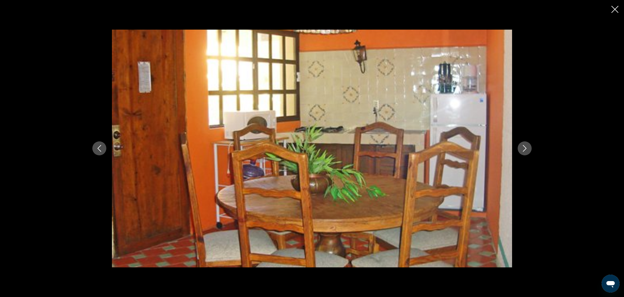
click at [524, 149] on icon "Next image" at bounding box center [524, 148] width 7 height 7
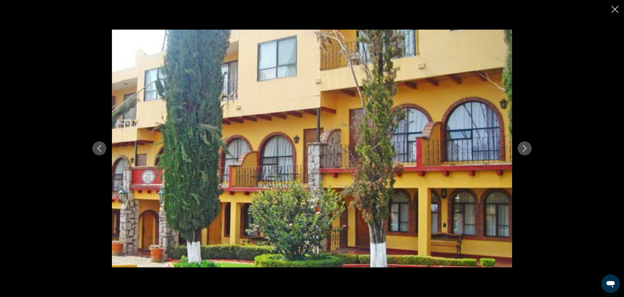
click at [524, 149] on icon "Next image" at bounding box center [524, 148] width 7 height 7
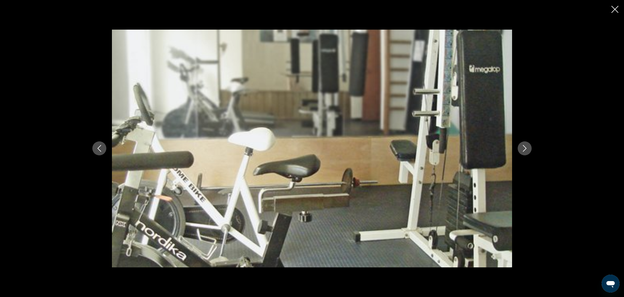
click at [525, 149] on icon "Next image" at bounding box center [524, 148] width 7 height 7
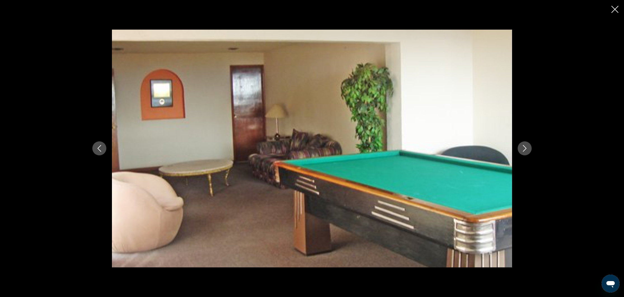
click at [525, 149] on icon "Next image" at bounding box center [524, 148] width 7 height 7
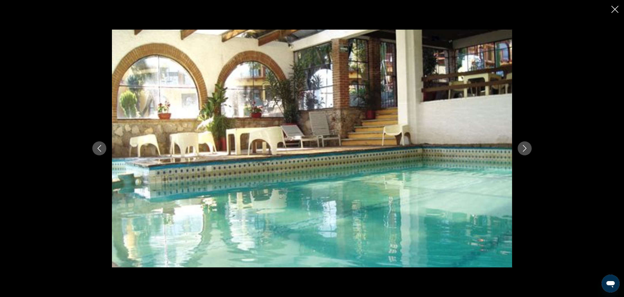
click at [525, 149] on icon "Next image" at bounding box center [524, 148] width 7 height 7
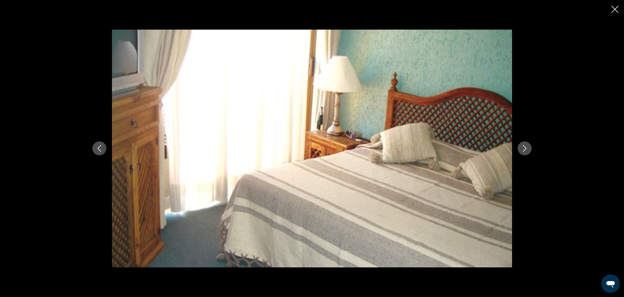
click at [614, 10] on icon "Close slideshow" at bounding box center [614, 9] width 7 height 7
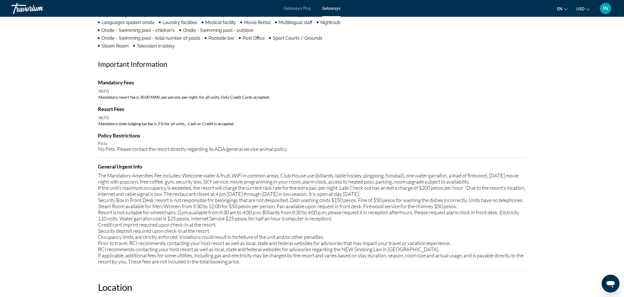
scroll to position [519, 0]
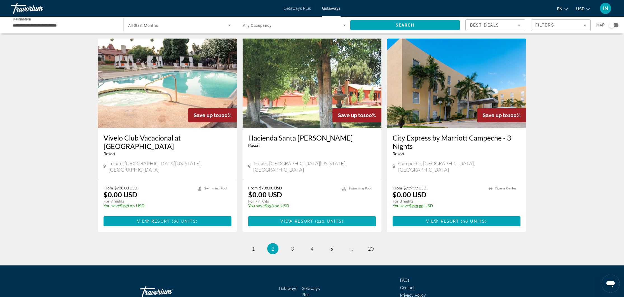
scroll to position [620, 0]
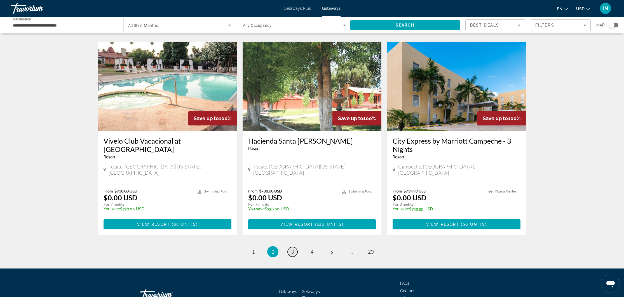
click at [291, 249] on span "3" at bounding box center [292, 252] width 3 height 6
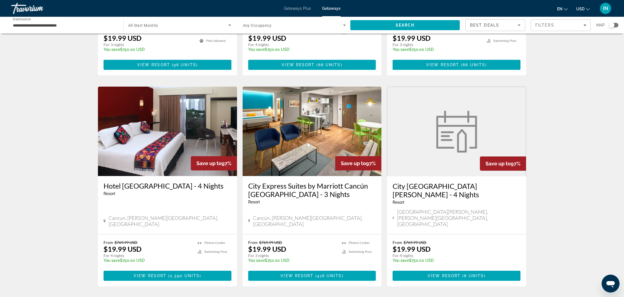
scroll to position [581, 0]
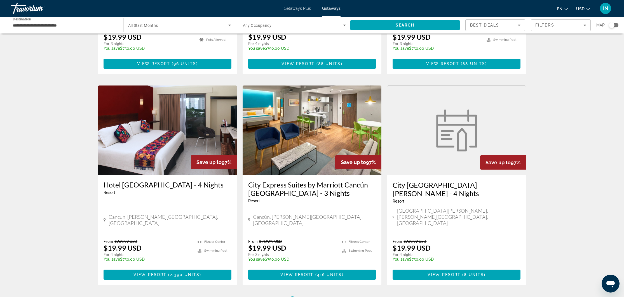
click at [313, 297] on span "4" at bounding box center [312, 302] width 3 height 6
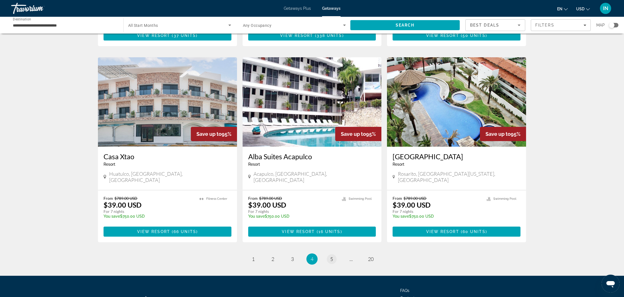
scroll to position [612, 0]
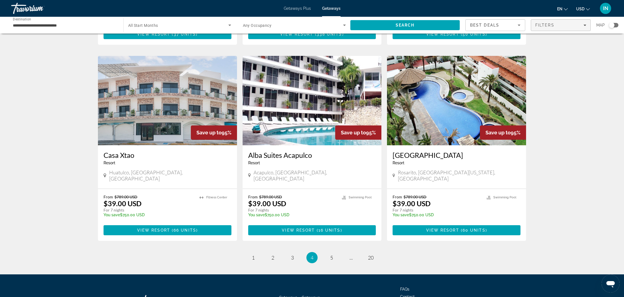
click at [587, 25] on span "Filters" at bounding box center [560, 24] width 59 height 13
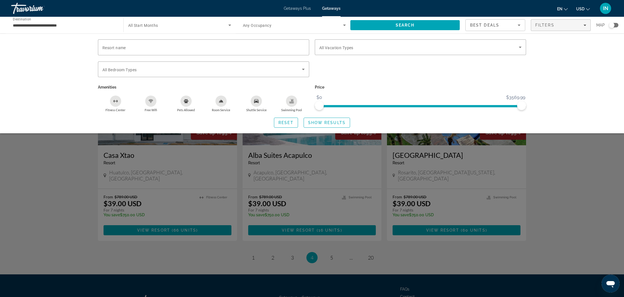
drag, startPoint x: 377, startPoint y: 82, endPoint x: 42, endPoint y: 201, distance: 355.3
click at [42, 201] on div "Search widget" at bounding box center [312, 190] width 624 height 213
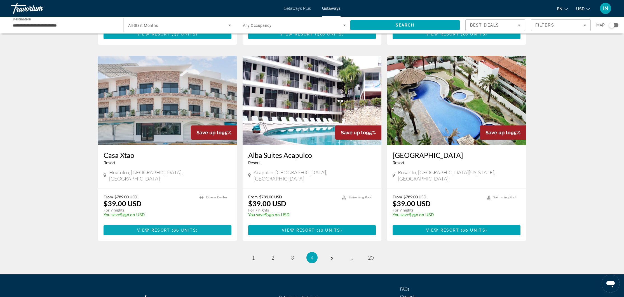
scroll to position [611, 0]
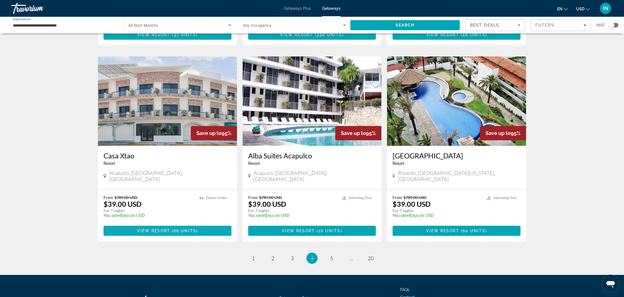
click at [217, 224] on span "Main content" at bounding box center [168, 230] width 128 height 13
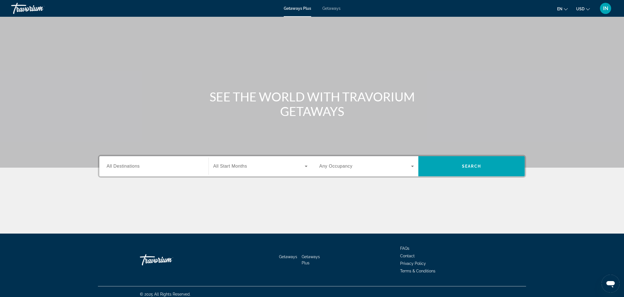
click at [332, 7] on span "Getaways" at bounding box center [331, 8] width 18 height 4
click at [139, 167] on span "All Destinations" at bounding box center [123, 166] width 33 height 5
click at [139, 167] on input "Destination All Destinations" at bounding box center [154, 166] width 95 height 7
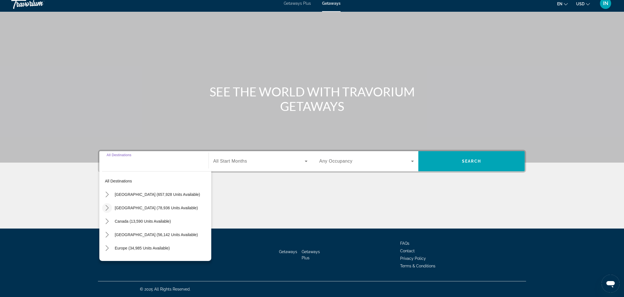
click at [107, 207] on icon "Toggle Mexico (78,936 units available) submenu" at bounding box center [106, 208] width 3 height 6
click at [118, 247] on span "Cancun, Cozumel, [GEOGRAPHIC_DATA] (33,585 units available)" at bounding box center [160, 248] width 98 height 9
type input "**********"
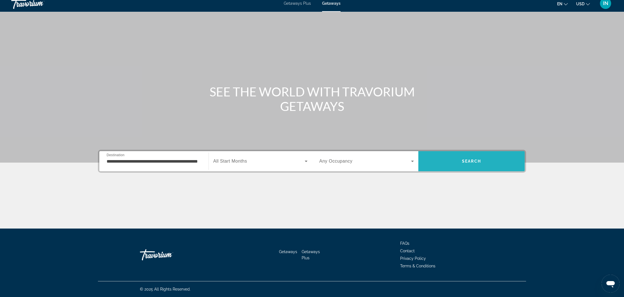
click at [449, 163] on span "Search" at bounding box center [471, 161] width 106 height 13
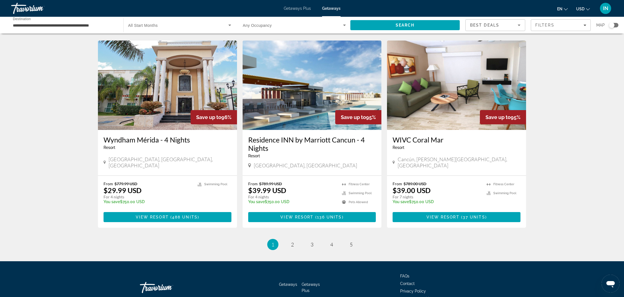
scroll to position [642, 0]
click at [291, 242] on span "2" at bounding box center [292, 245] width 3 height 6
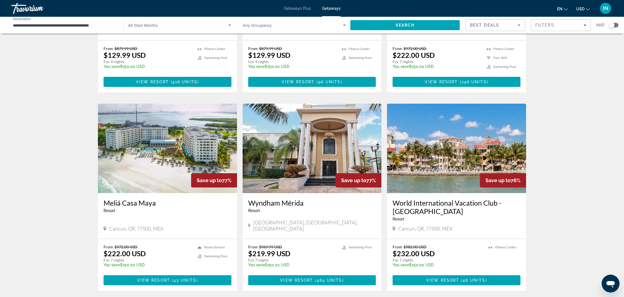
scroll to position [565, 0]
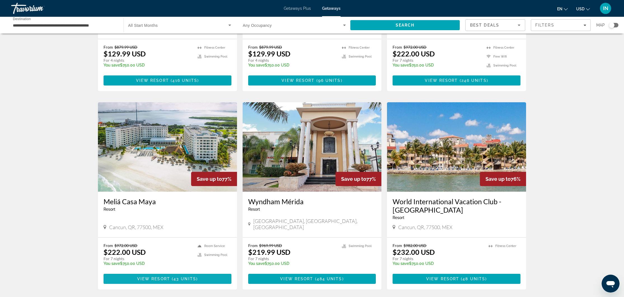
click at [147, 277] on span "View Resort" at bounding box center [153, 279] width 33 height 4
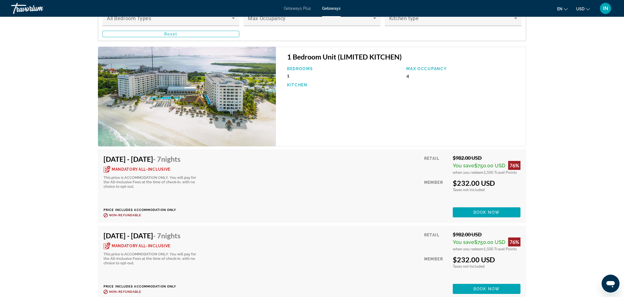
scroll to position [967, 0]
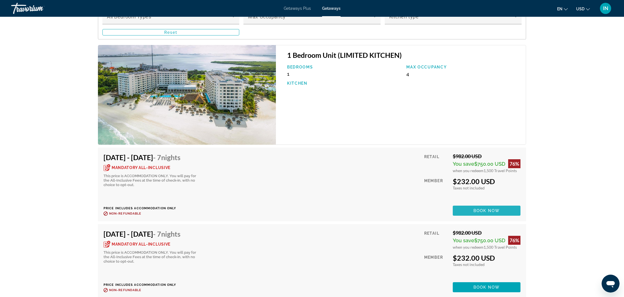
click at [471, 204] on span "Main content" at bounding box center [487, 210] width 68 height 13
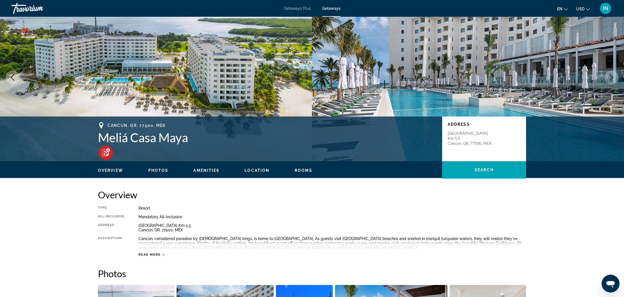
scroll to position [5, 0]
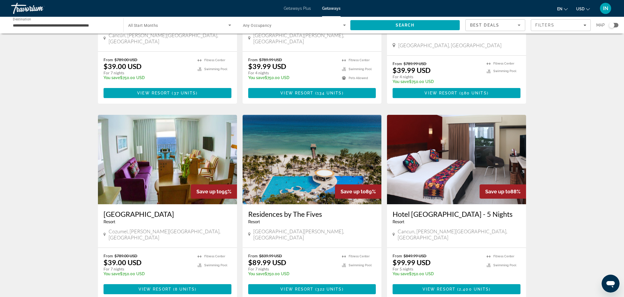
scroll to position [159, 0]
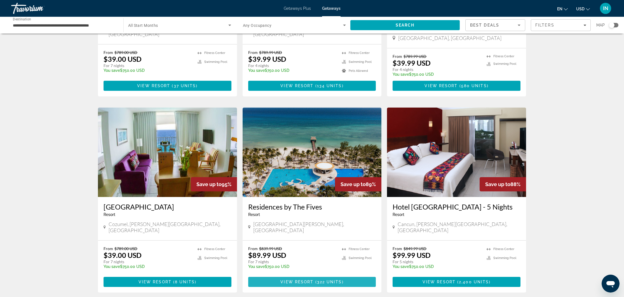
click at [312, 280] on span "View Resort" at bounding box center [296, 282] width 33 height 4
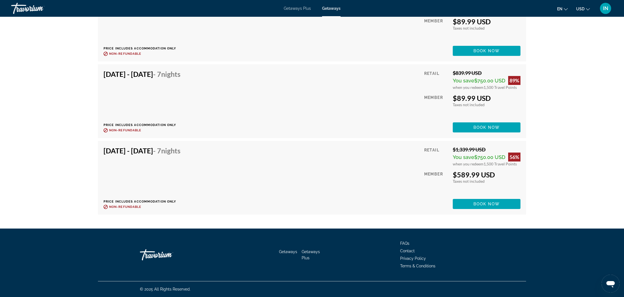
scroll to position [12421, 0]
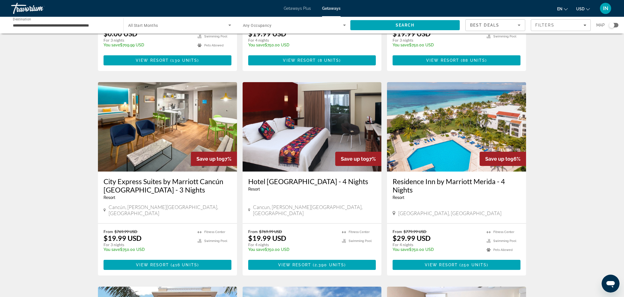
scroll to position [398, 0]
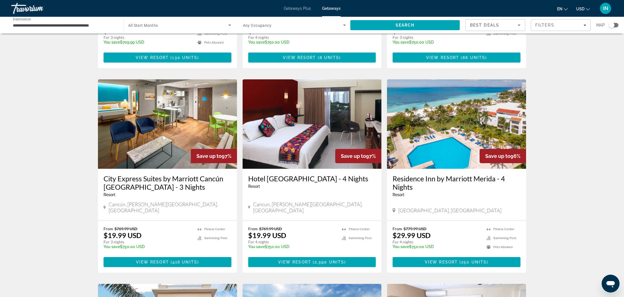
click at [166, 256] on span "Main content" at bounding box center [168, 262] width 128 height 13
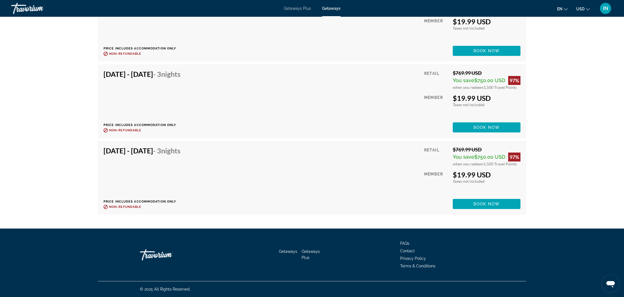
scroll to position [8978, 0]
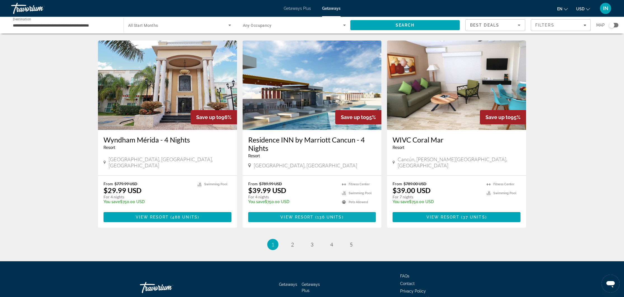
scroll to position [642, 0]
click at [292, 242] on span "2" at bounding box center [292, 245] width 3 height 6
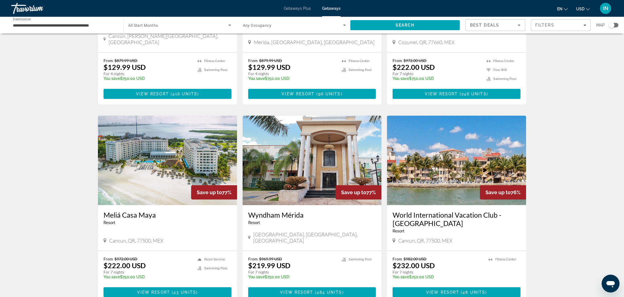
scroll to position [553, 0]
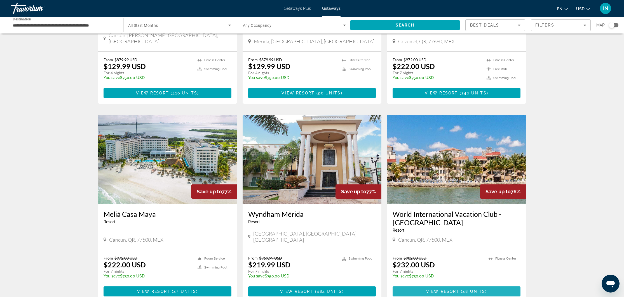
click at [452, 290] on span "View Resort" at bounding box center [442, 292] width 33 height 4
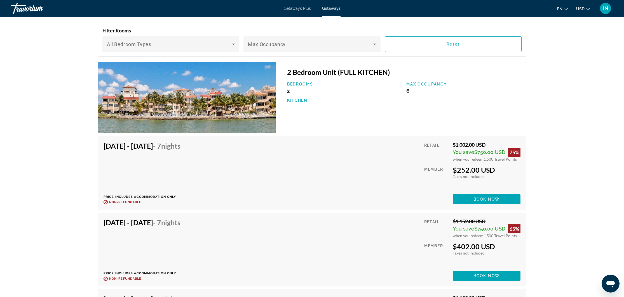
scroll to position [859, 0]
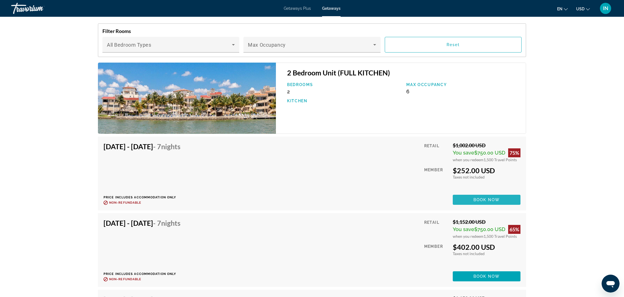
click at [478, 200] on span "Book now" at bounding box center [486, 200] width 27 height 4
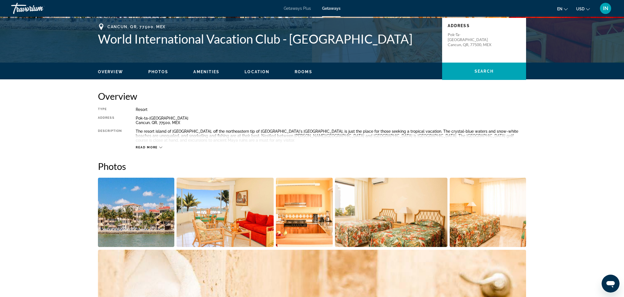
scroll to position [124, 0]
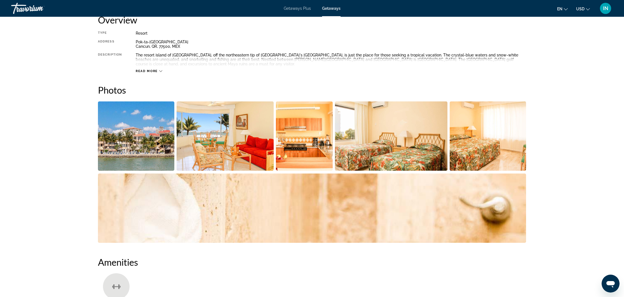
click at [140, 134] on img "Open full-screen image slider" at bounding box center [136, 136] width 76 height 69
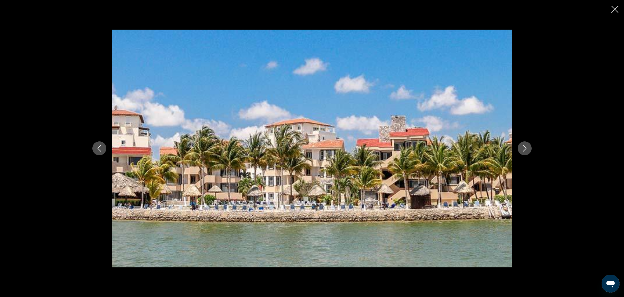
scroll to position [198, 0]
click at [524, 151] on icon "Next image" at bounding box center [524, 148] width 7 height 7
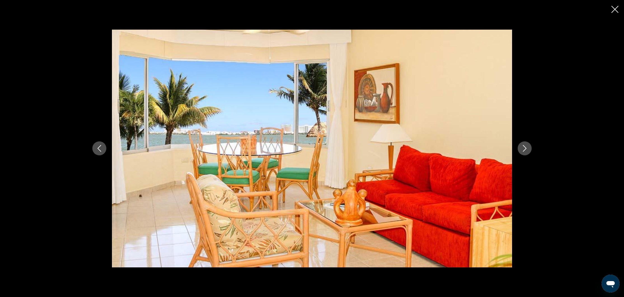
scroll to position [204, 0]
click at [524, 151] on icon "Next image" at bounding box center [525, 148] width 4 height 7
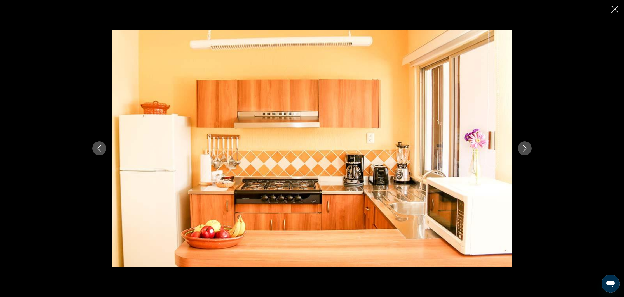
scroll to position [205, 0]
click at [524, 151] on icon "Next image" at bounding box center [525, 148] width 4 height 7
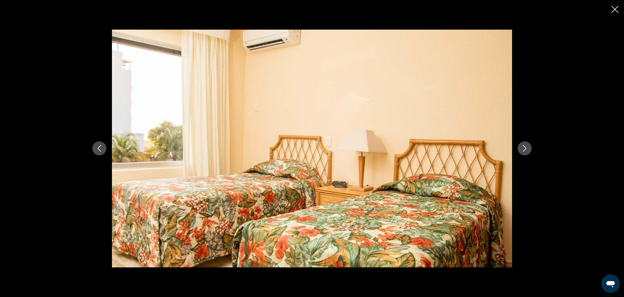
click at [524, 151] on icon "Next image" at bounding box center [525, 148] width 4 height 7
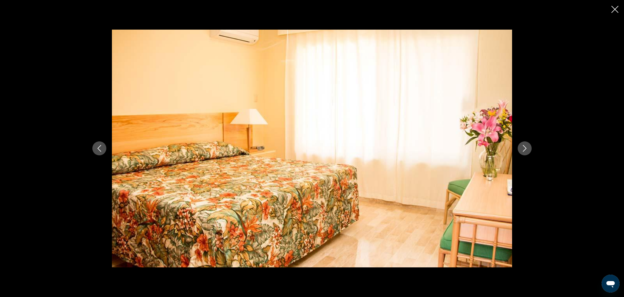
click at [524, 151] on icon "Next image" at bounding box center [525, 148] width 4 height 7
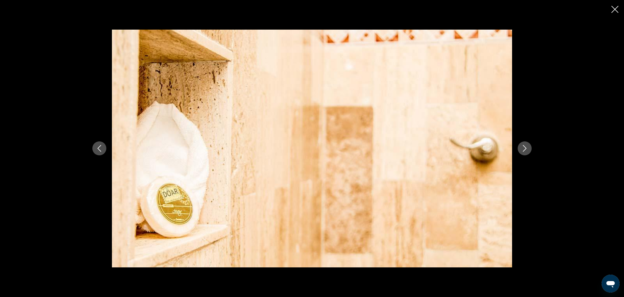
scroll to position [208, 0]
click at [524, 151] on icon "Next image" at bounding box center [525, 148] width 4 height 7
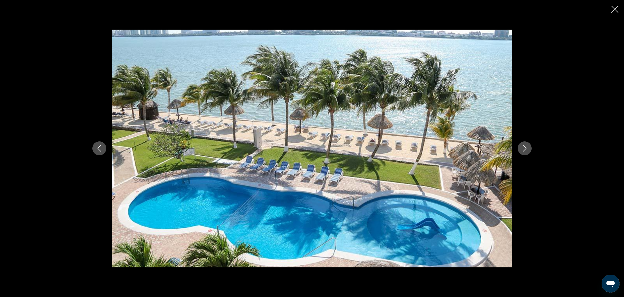
scroll to position [227, 0]
click at [524, 151] on icon "Next image" at bounding box center [525, 148] width 4 height 7
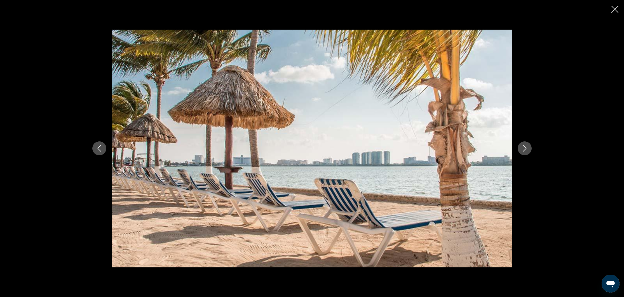
click at [524, 151] on icon "Next image" at bounding box center [525, 148] width 4 height 7
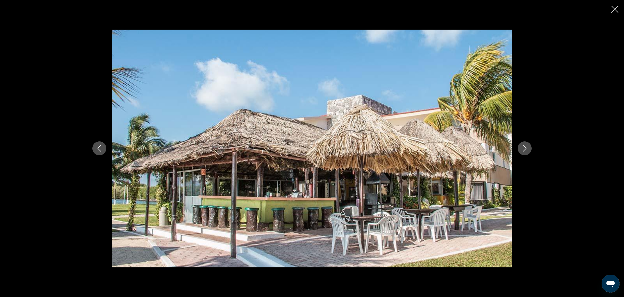
scroll to position [225, 0]
click at [524, 151] on icon "Next image" at bounding box center [525, 148] width 4 height 7
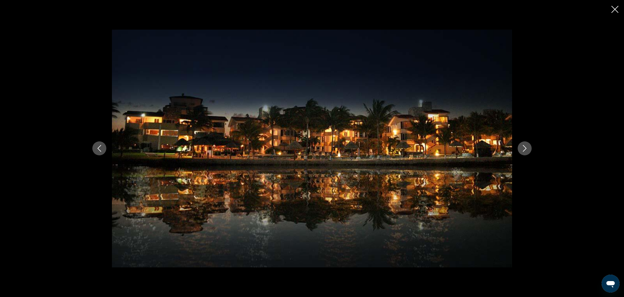
click at [524, 151] on icon "Next image" at bounding box center [525, 148] width 4 height 7
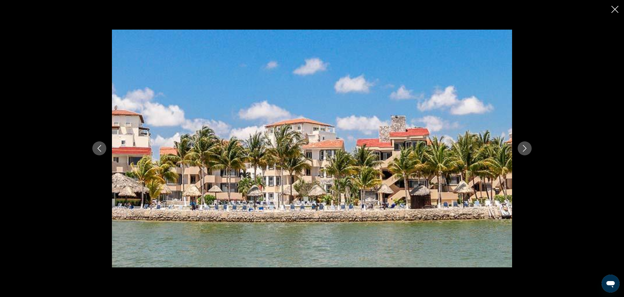
scroll to position [225, 0]
click at [524, 151] on icon "Next image" at bounding box center [525, 148] width 4 height 7
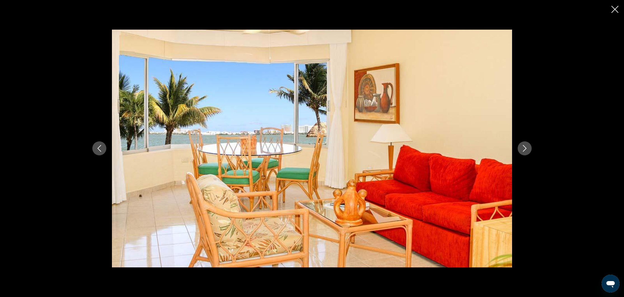
click at [524, 151] on icon "Next image" at bounding box center [525, 148] width 4 height 7
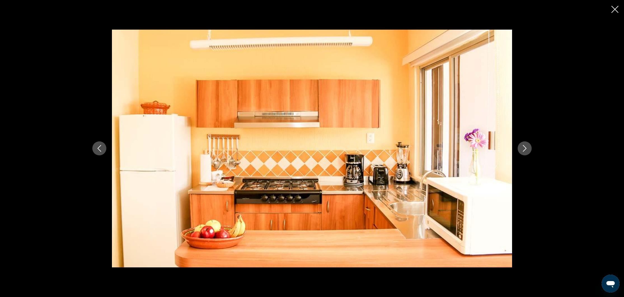
click at [616, 9] on icon "Close slideshow" at bounding box center [614, 9] width 7 height 7
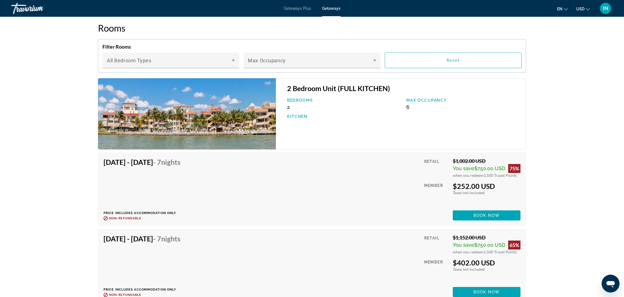
scroll to position [842, 0]
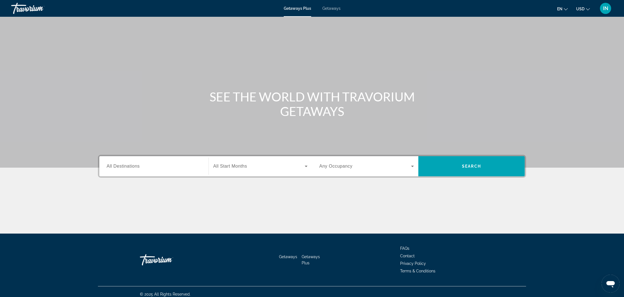
click at [332, 9] on span "Getaways" at bounding box center [331, 8] width 18 height 4
click at [139, 166] on span "All Destinations" at bounding box center [123, 166] width 33 height 5
click at [139, 166] on input "Destination All Destinations" at bounding box center [154, 166] width 95 height 7
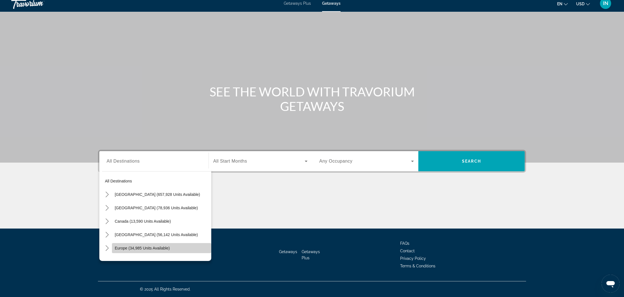
click at [119, 249] on span "Europe (34,985 units available)" at bounding box center [142, 248] width 55 height 4
type input "**********"
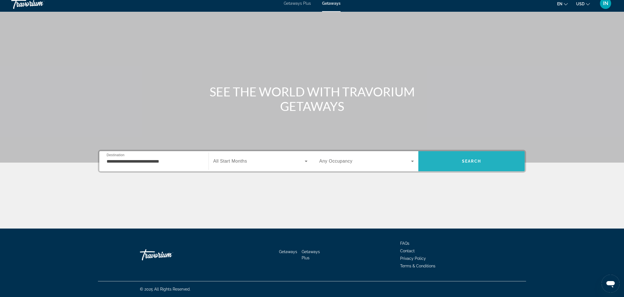
click at [456, 162] on span "Search" at bounding box center [471, 161] width 106 height 13
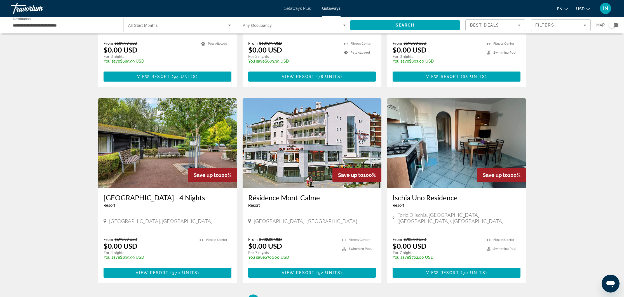
scroll to position [546, 0]
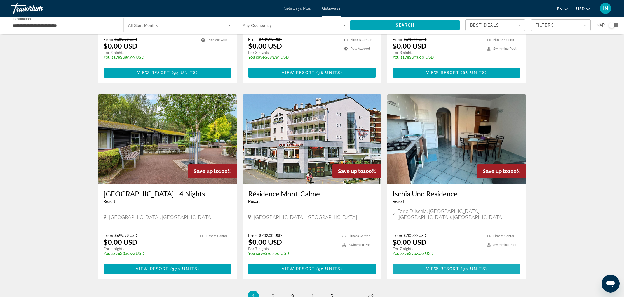
click at [454, 267] on span "View Resort" at bounding box center [442, 269] width 33 height 4
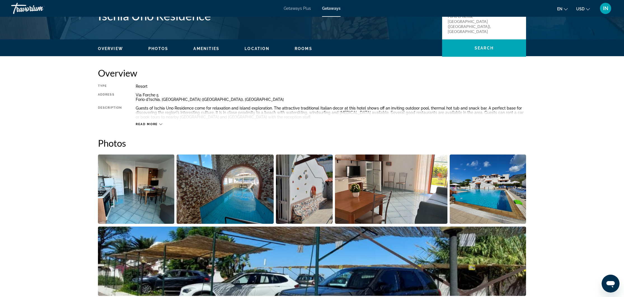
scroll to position [144, 0]
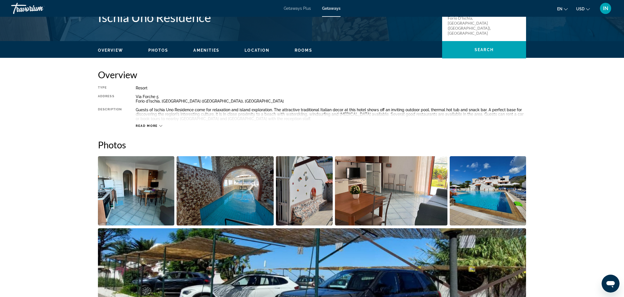
click at [145, 189] on img "Open full-screen image slider" at bounding box center [136, 190] width 76 height 69
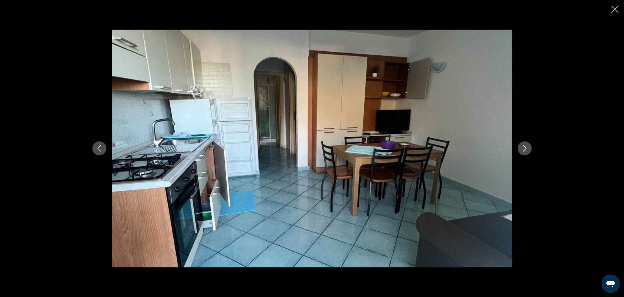
click at [524, 148] on icon "Next image" at bounding box center [524, 148] width 7 height 7
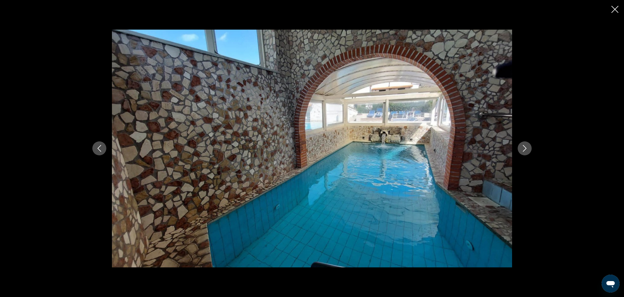
click at [523, 148] on icon "Next image" at bounding box center [524, 148] width 7 height 7
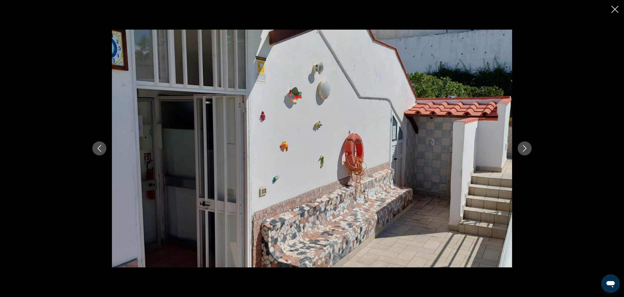
click at [523, 148] on icon "Next image" at bounding box center [524, 148] width 7 height 7
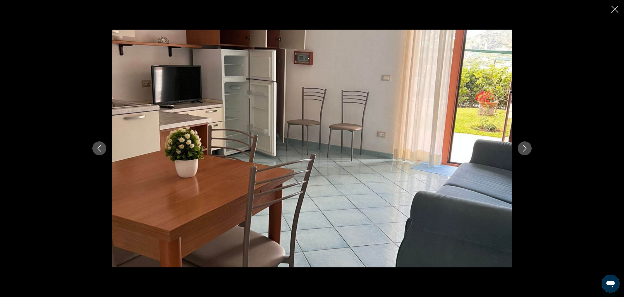
click at [523, 148] on icon "Next image" at bounding box center [524, 148] width 7 height 7
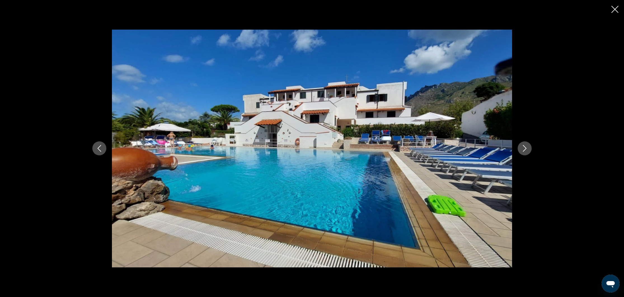
click at [523, 148] on icon "Next image" at bounding box center [524, 148] width 7 height 7
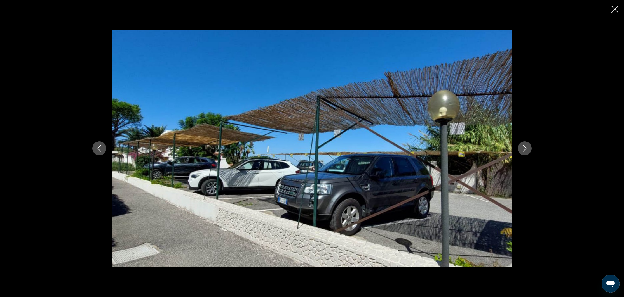
click at [523, 148] on icon "Next image" at bounding box center [524, 148] width 7 height 7
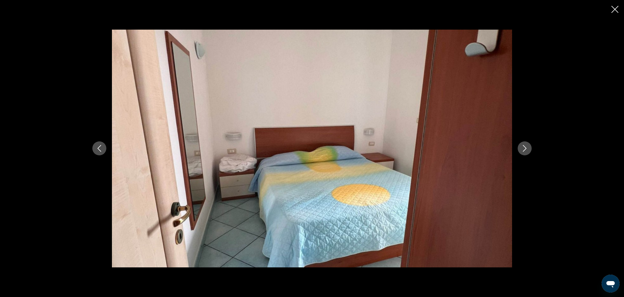
click at [523, 148] on icon "Next image" at bounding box center [524, 148] width 7 height 7
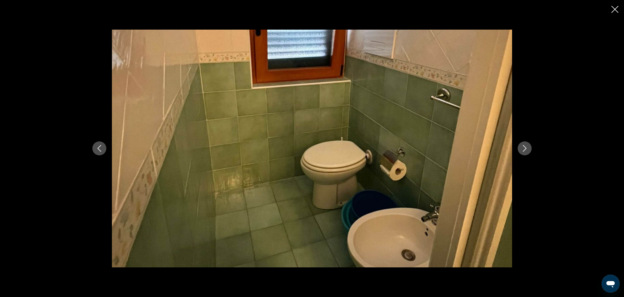
click at [616, 10] on icon "Close slideshow" at bounding box center [614, 9] width 7 height 7
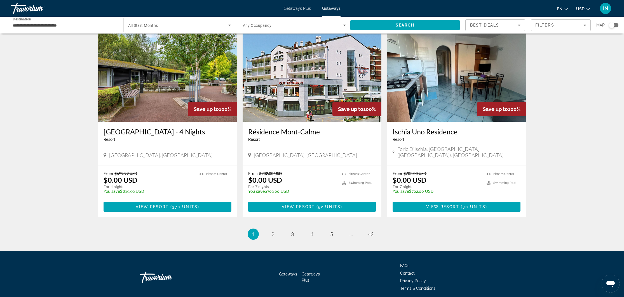
scroll to position [608, 0]
click at [274, 232] on span "2" at bounding box center [272, 235] width 3 height 6
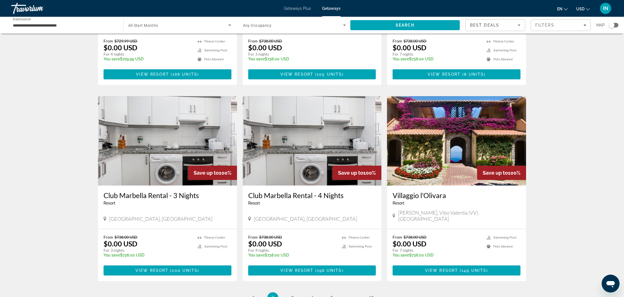
scroll to position [549, 0]
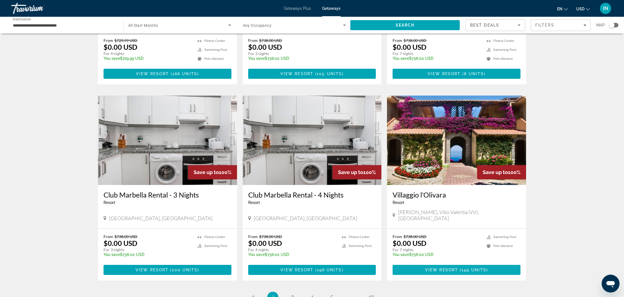
click at [453, 268] on span "View Resort" at bounding box center [441, 270] width 33 height 4
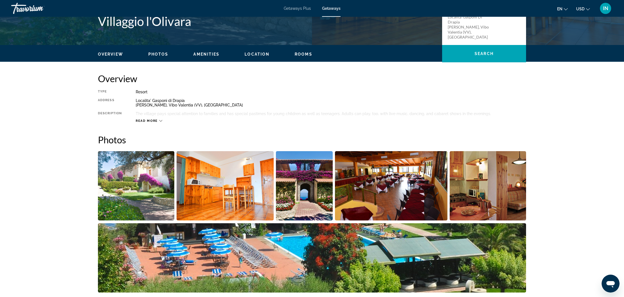
scroll to position [141, 0]
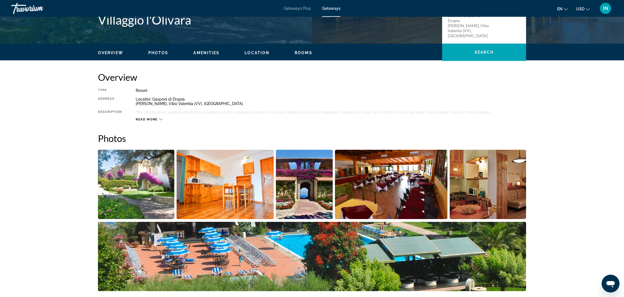
click at [129, 198] on img "Open full-screen image slider" at bounding box center [136, 184] width 76 height 69
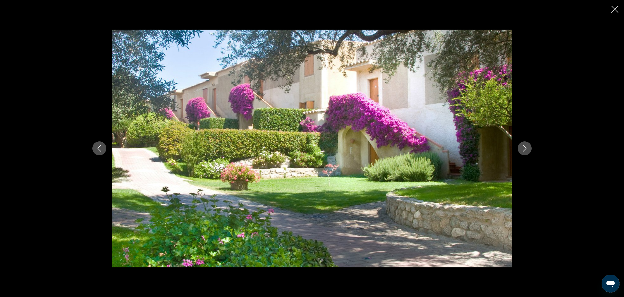
click at [527, 147] on icon "Next image" at bounding box center [524, 148] width 7 height 7
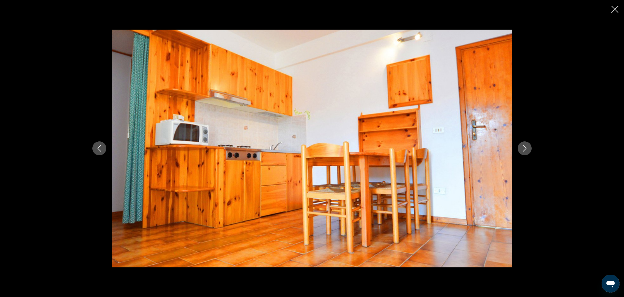
scroll to position [134, 0]
click at [527, 147] on icon "Next image" at bounding box center [524, 148] width 7 height 7
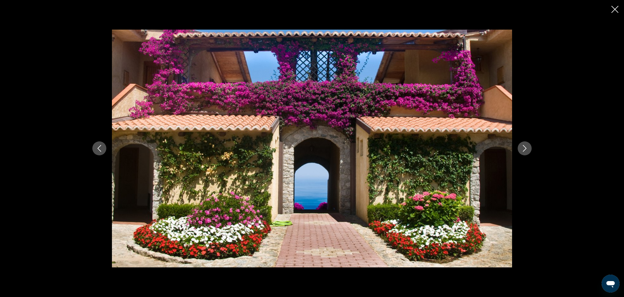
click at [527, 147] on icon "Next image" at bounding box center [524, 148] width 7 height 7
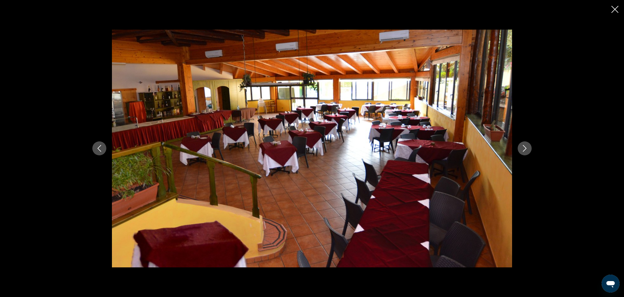
click at [527, 147] on icon "Next image" at bounding box center [524, 148] width 7 height 7
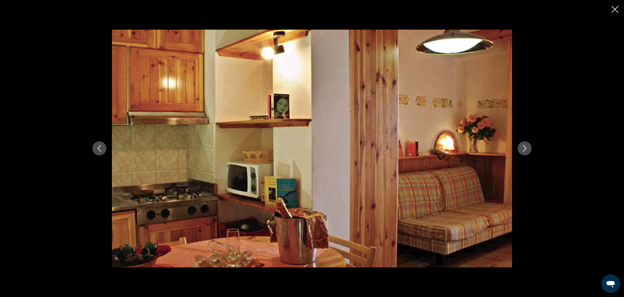
click at [527, 147] on icon "Next image" at bounding box center [524, 148] width 7 height 7
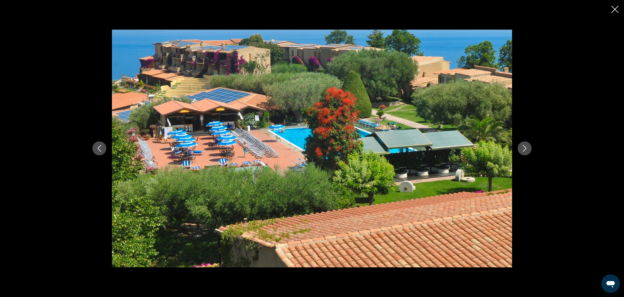
click at [527, 147] on icon "Next image" at bounding box center [524, 148] width 7 height 7
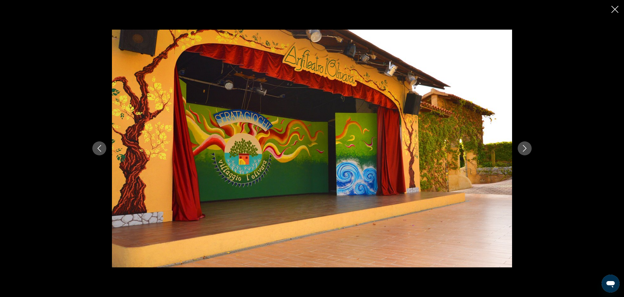
scroll to position [132, 0]
click at [527, 147] on icon "Next image" at bounding box center [524, 148] width 7 height 7
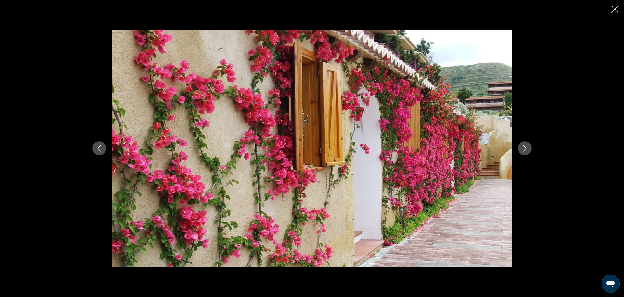
scroll to position [130, 0]
click at [527, 147] on icon "Next image" at bounding box center [524, 148] width 7 height 7
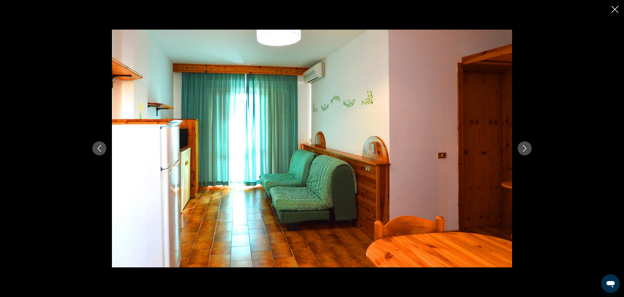
scroll to position [130, 0]
click at [527, 147] on icon "Next image" at bounding box center [524, 148] width 7 height 7
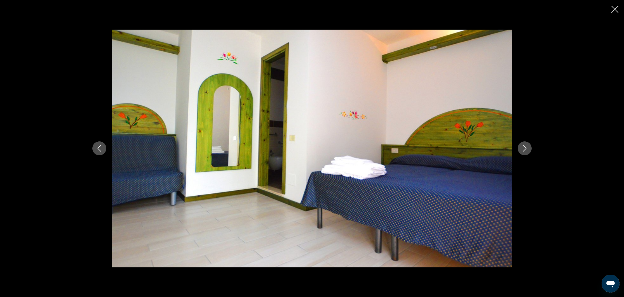
click at [526, 150] on icon "Next image" at bounding box center [524, 148] width 7 height 7
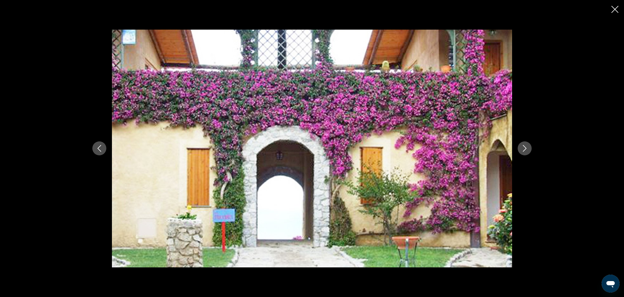
click at [614, 11] on icon "Close slideshow" at bounding box center [614, 9] width 7 height 7
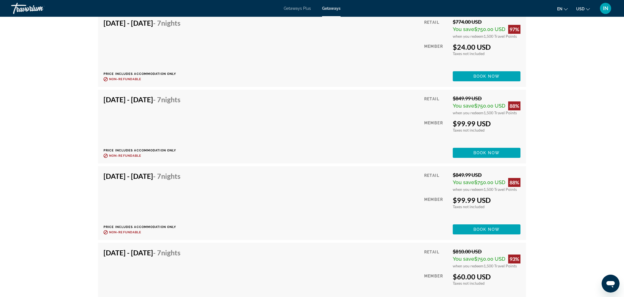
scroll to position [1233, 0]
